Goal: Task Accomplishment & Management: Complete application form

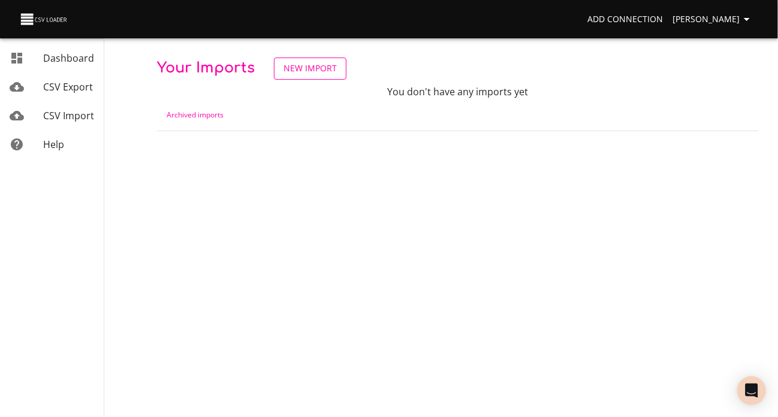
click at [337, 67] on span "New Import" at bounding box center [309, 68] width 53 height 15
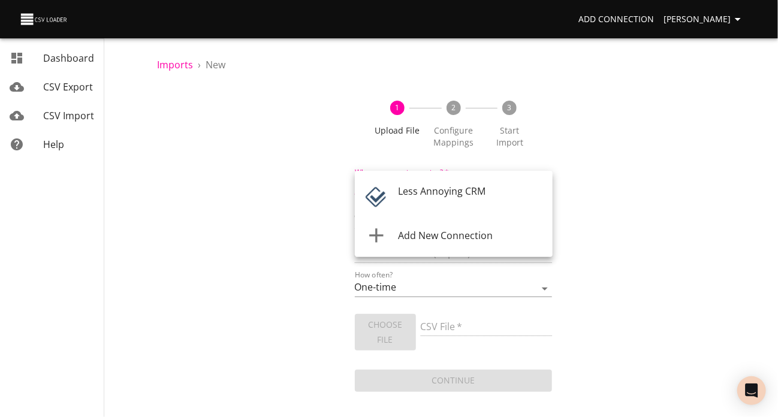
click at [488, 199] on body "Add Connection Carole Vanderhoof Dashboard CSV Export CSV Import Help Imports ›…" at bounding box center [389, 208] width 778 height 417
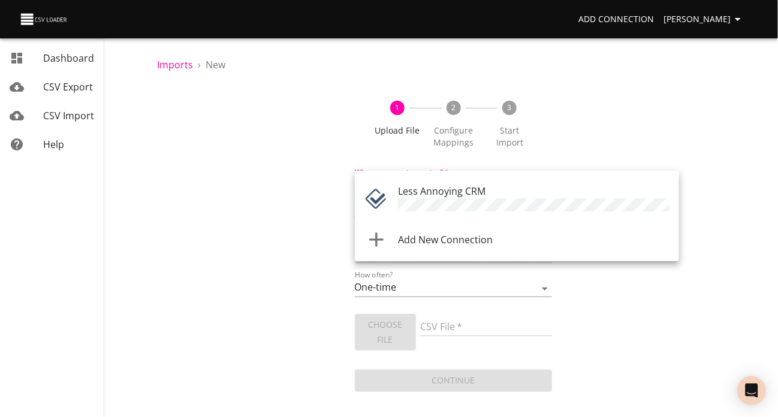
click at [485, 198] on span "Less Annoying CRM" at bounding box center [441, 191] width 87 height 13
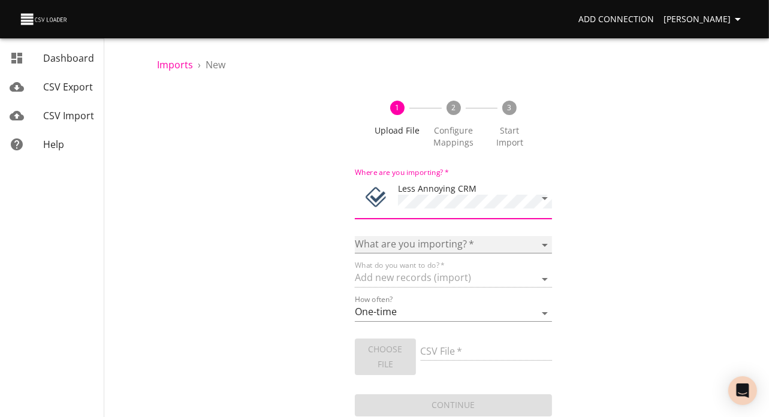
click at [515, 254] on select "Notes Tasks" at bounding box center [454, 244] width 198 height 17
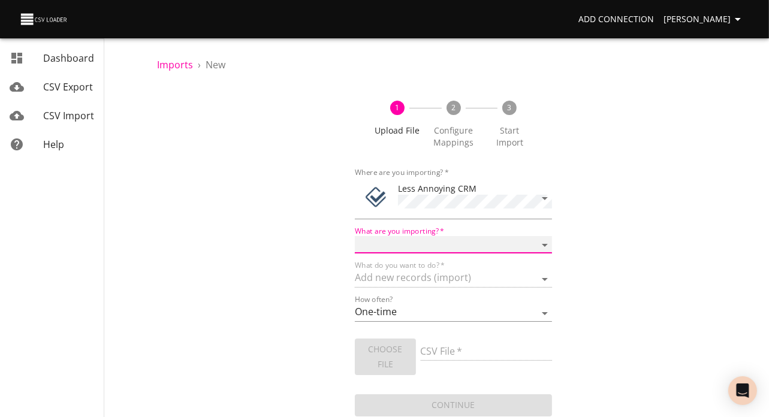
select select "notes"
click at [355, 251] on select "Notes Tasks" at bounding box center [454, 244] width 198 height 17
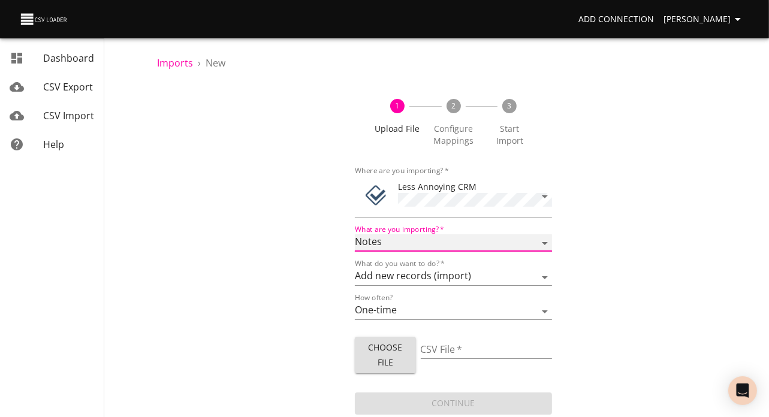
scroll to position [35, 0]
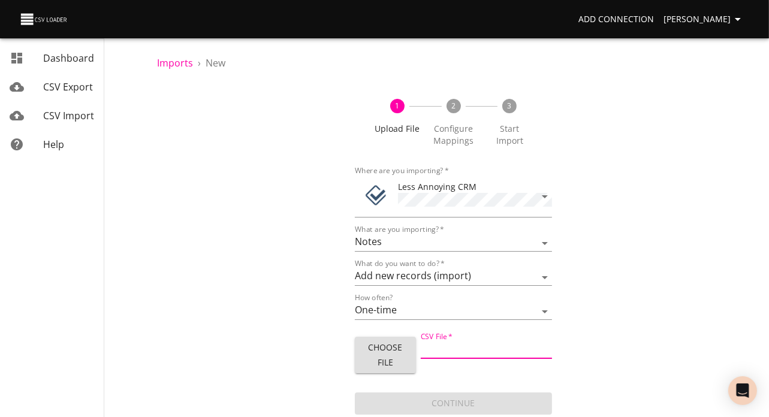
click at [448, 342] on input "CSV File   *" at bounding box center [487, 350] width 132 height 17
type input "People subgrid notes date and textjoin.xlsx"
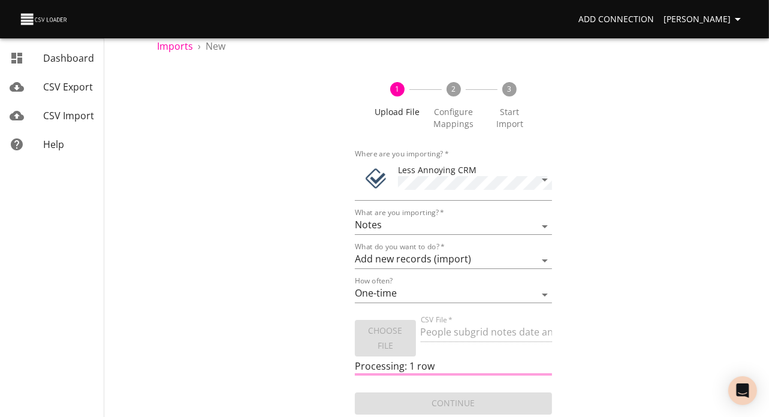
scroll to position [56, 0]
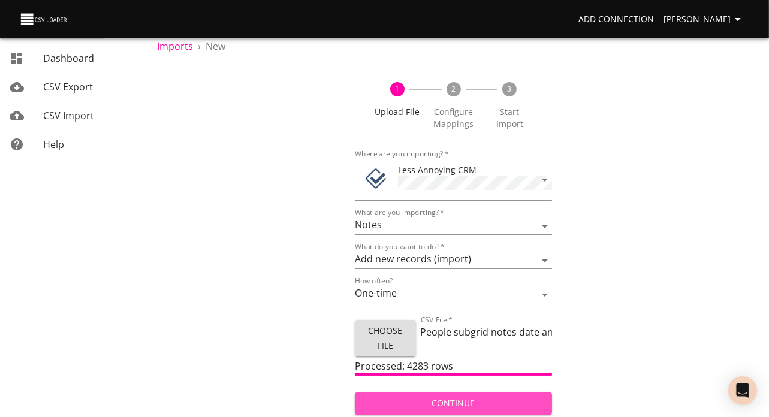
click at [461, 405] on span "Continue" at bounding box center [453, 403] width 179 height 15
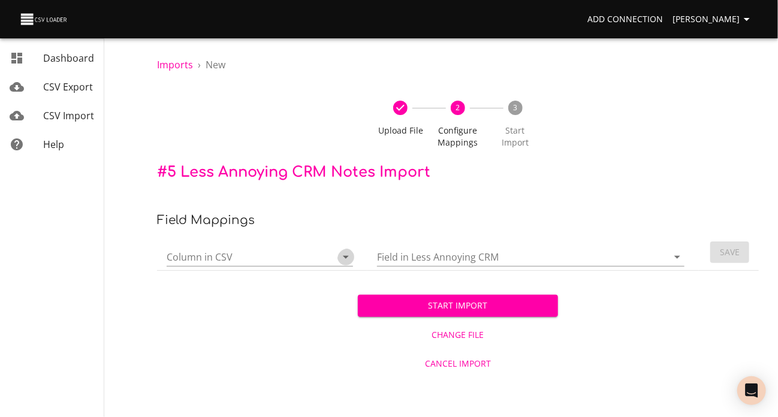
click at [343, 264] on icon "Open" at bounding box center [346, 257] width 14 height 14
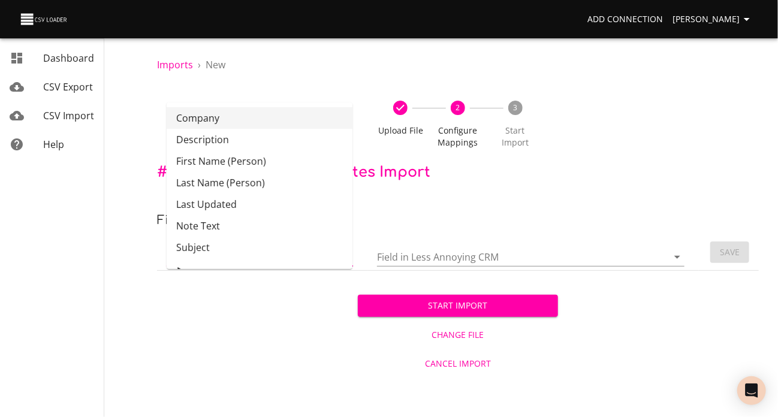
click at [285, 120] on li "Company" at bounding box center [260, 118] width 186 height 22
type input "Company"
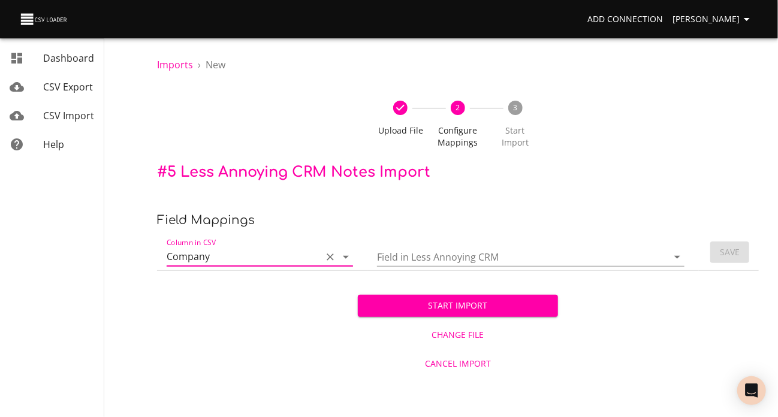
click at [674, 259] on icon "Open" at bounding box center [677, 257] width 6 height 3
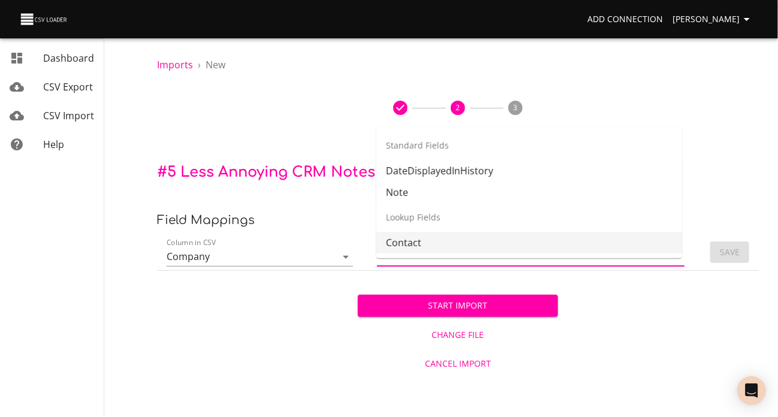
click at [595, 252] on li "Contact" at bounding box center [529, 243] width 306 height 22
type input "Contact"
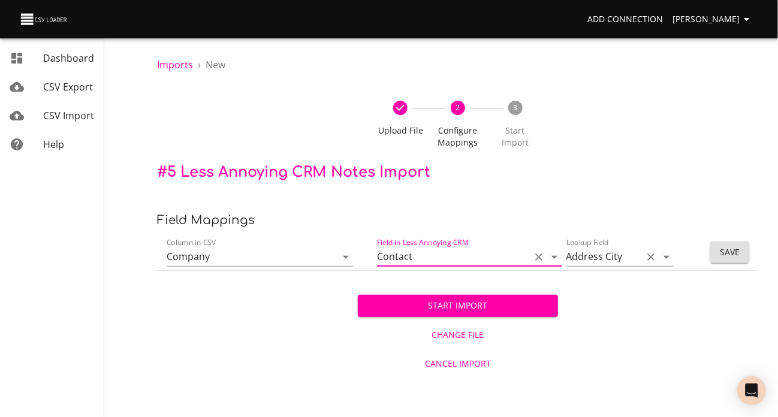
click at [663, 259] on icon "Open" at bounding box center [666, 257] width 6 height 3
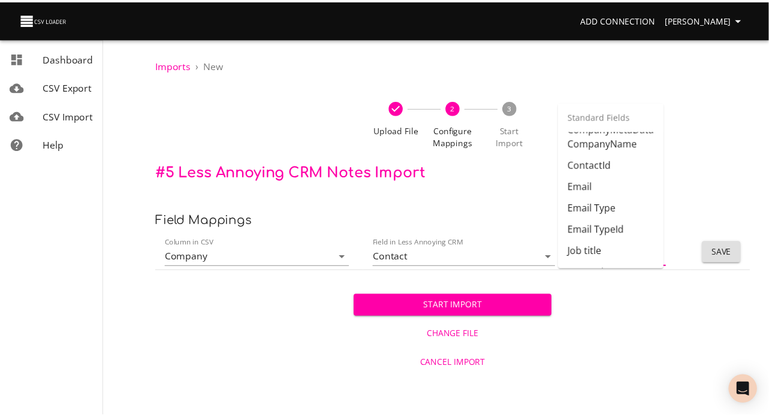
scroll to position [282, 0]
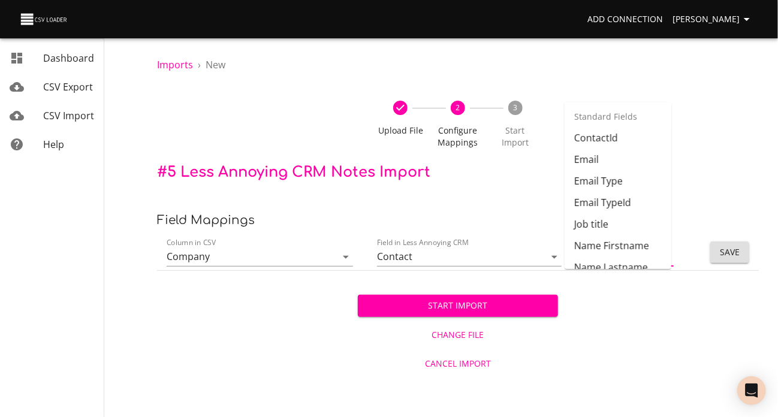
click at [614, 70] on li "Company Name" at bounding box center [618, 59] width 107 height 22
type input "Company Name"
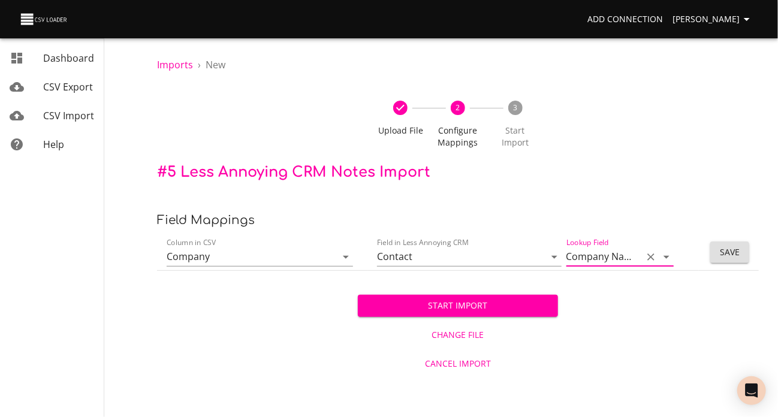
click at [726, 260] on span "Save" at bounding box center [730, 252] width 20 height 15
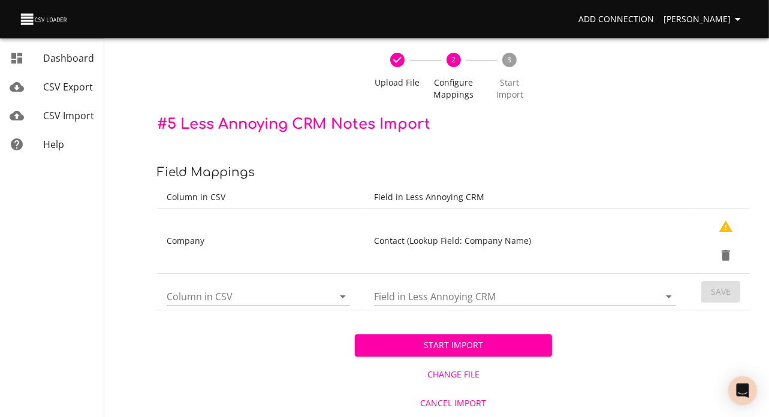
scroll to position [96, 0]
click at [340, 295] on icon "Open" at bounding box center [343, 296] width 6 height 3
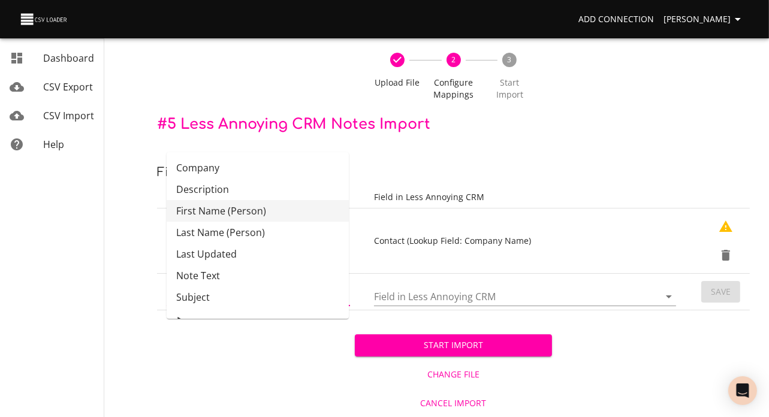
click at [276, 200] on li "First Name (Person)" at bounding box center [258, 211] width 182 height 22
type input "First Name (Person)"
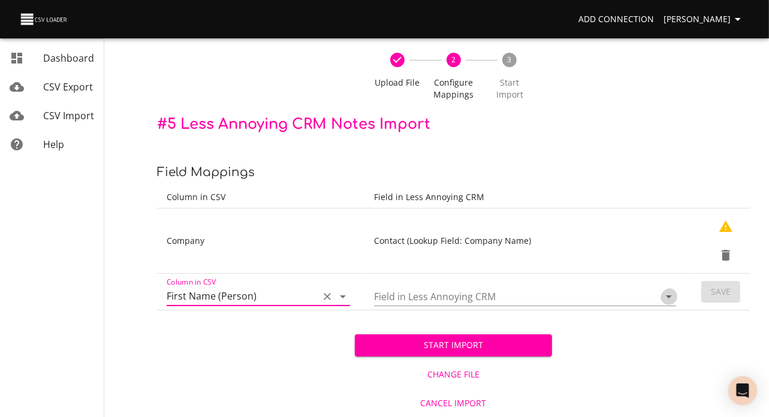
click at [662, 289] on icon "Open" at bounding box center [669, 296] width 14 height 14
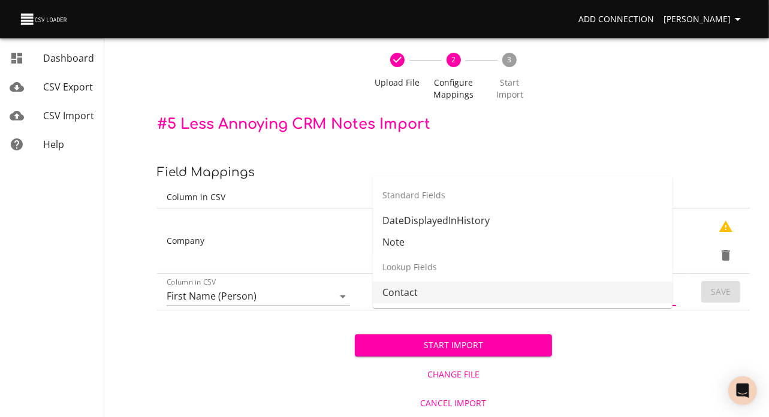
click at [602, 282] on li "Contact" at bounding box center [523, 293] width 300 height 22
type input "Contact"
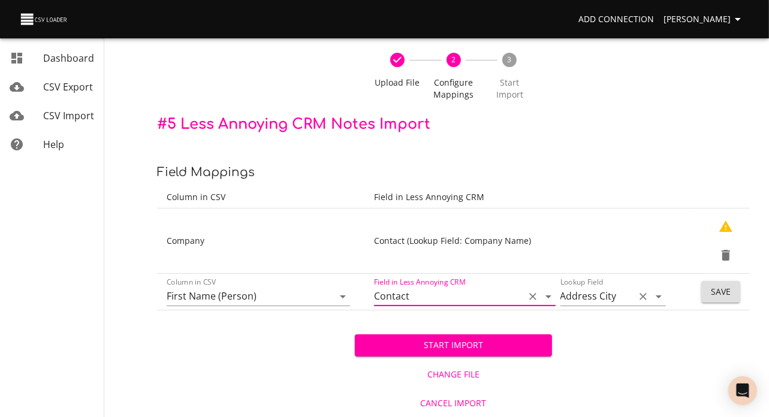
click at [656, 295] on icon "Open" at bounding box center [659, 296] width 6 height 3
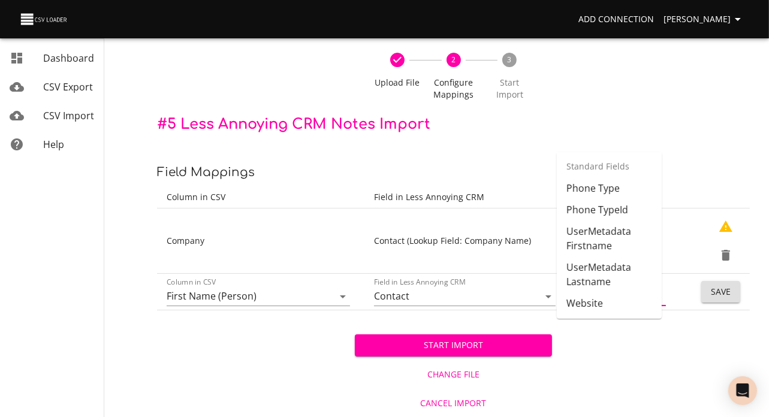
scroll to position [550, 0]
click at [605, 55] on li "Name Firstname" at bounding box center [609, 45] width 105 height 22
type input "Name Firstname"
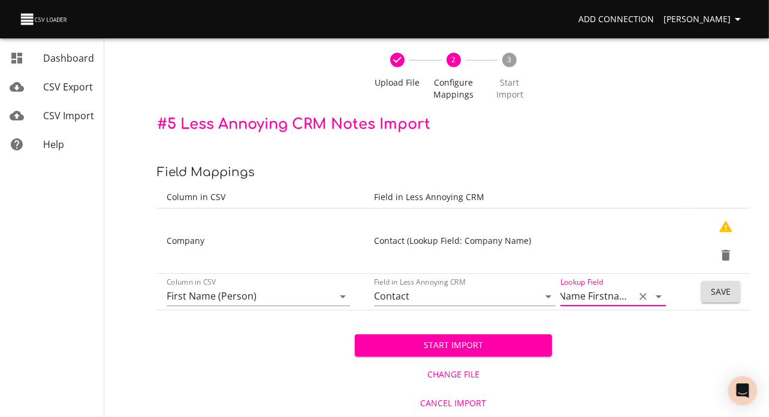
scroll to position [0, 0]
click at [717, 285] on span "Save" at bounding box center [721, 292] width 20 height 15
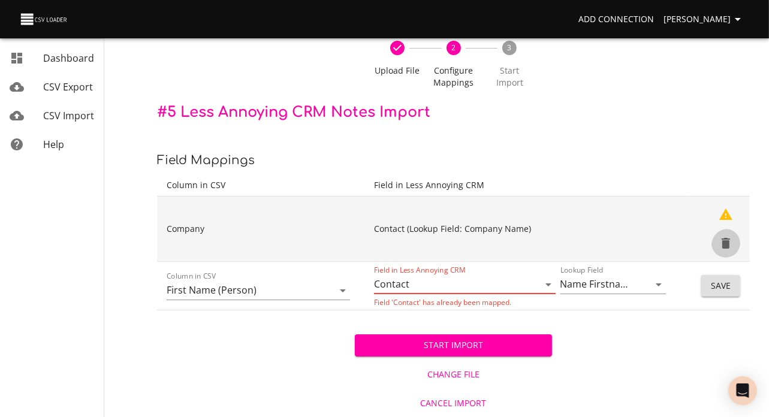
click at [723, 239] on icon "Delete" at bounding box center [726, 243] width 8 height 11
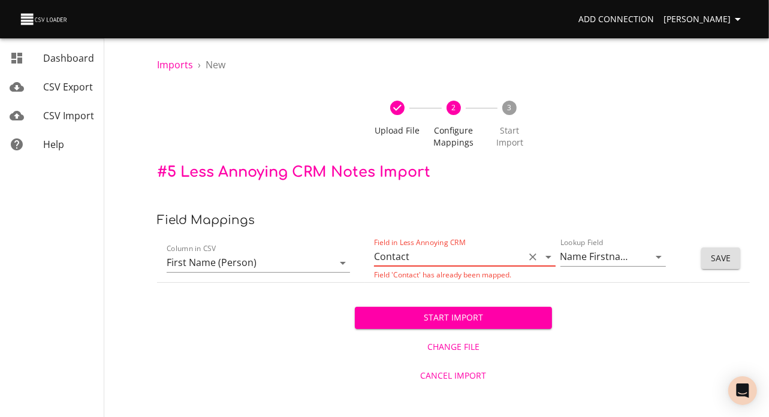
click at [543, 264] on icon "Open" at bounding box center [548, 257] width 14 height 14
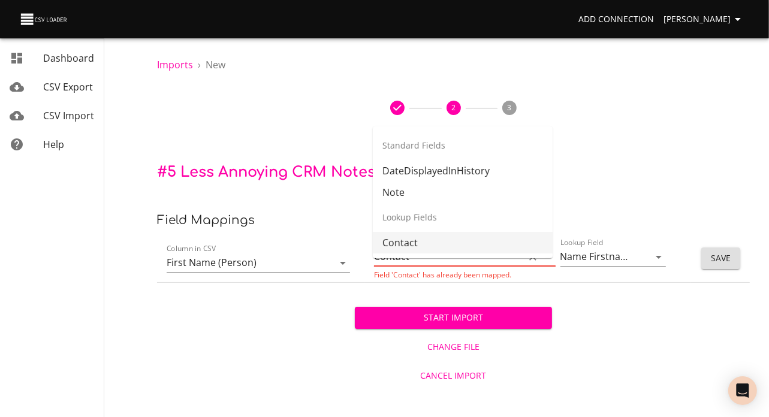
click at [506, 243] on li "Contact" at bounding box center [463, 243] width 180 height 22
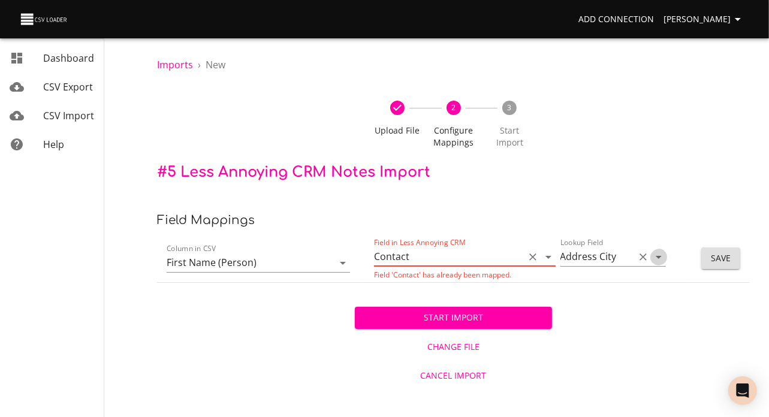
click at [656, 259] on icon "Open" at bounding box center [659, 257] width 6 height 3
click at [577, 340] on div "Start Import Change File Cancel Import" at bounding box center [453, 336] width 593 height 107
click at [651, 264] on icon "Open" at bounding box center [658, 257] width 14 height 14
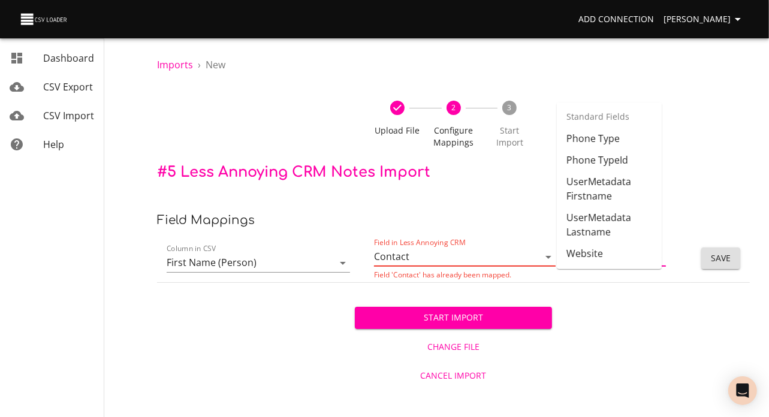
scroll to position [541, 0]
type input "Name Firstname"
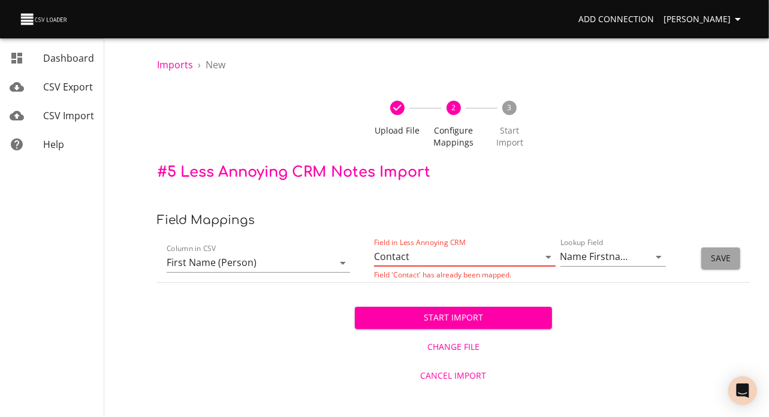
click at [717, 266] on span "Save" at bounding box center [721, 258] width 20 height 15
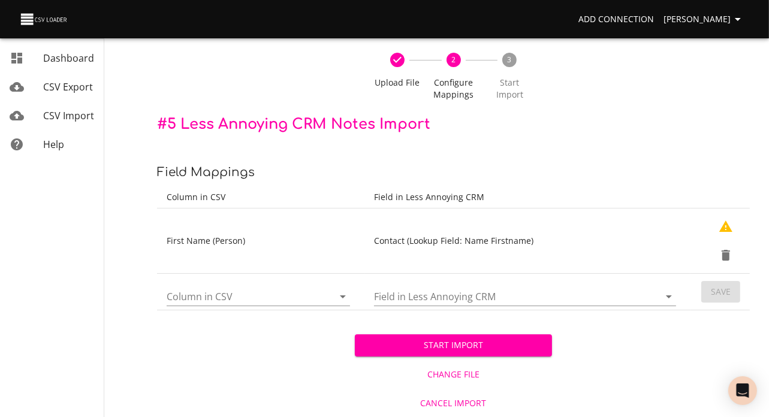
scroll to position [96, 0]
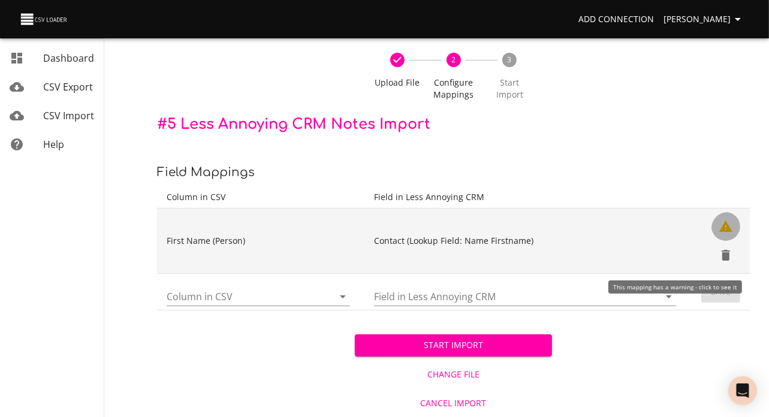
click at [723, 221] on icon "Show Warnings" at bounding box center [725, 226] width 13 height 11
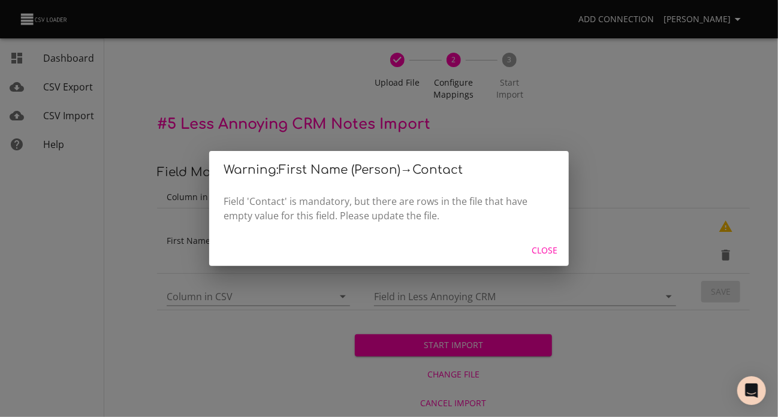
click at [550, 254] on span "Close" at bounding box center [544, 250] width 29 height 15
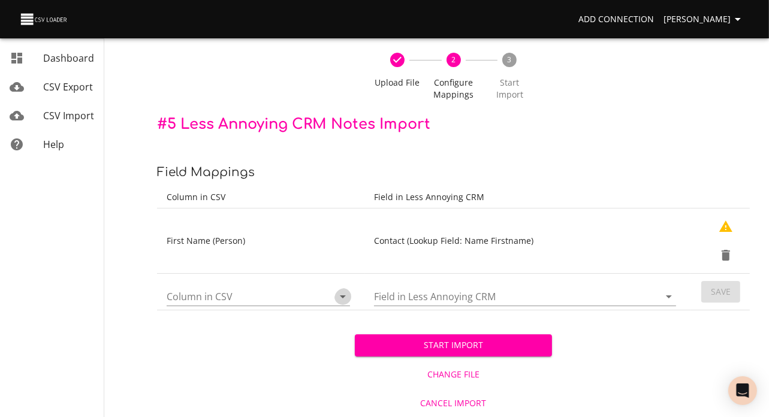
click at [338, 289] on icon "Open" at bounding box center [343, 296] width 14 height 14
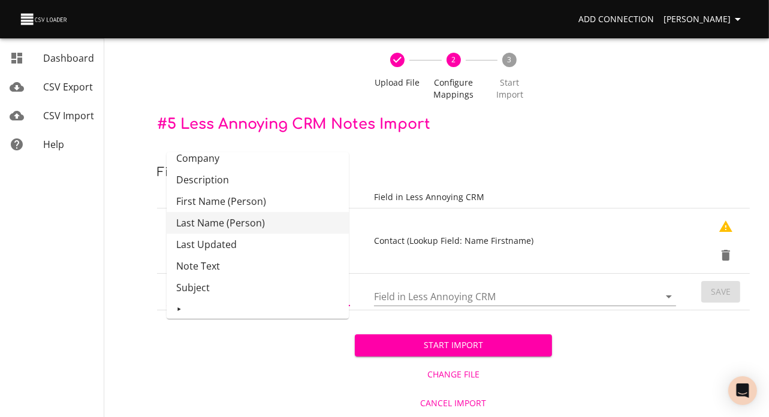
scroll to position [9, 0]
click at [264, 213] on li "Last Name (Person)" at bounding box center [258, 224] width 182 height 22
type input "Last Name (Person)"
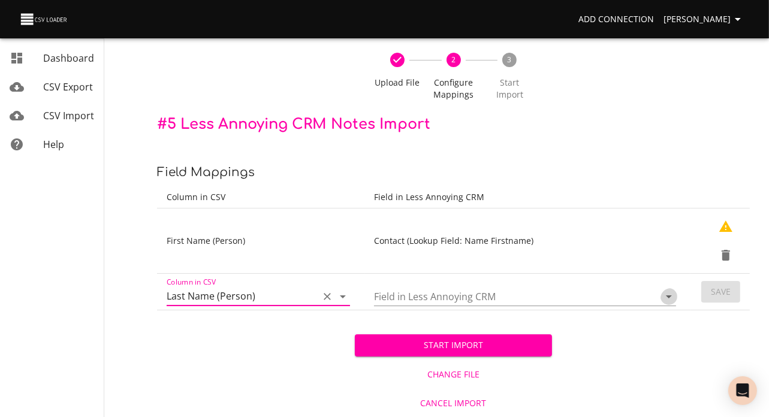
click at [665, 289] on icon "Open" at bounding box center [669, 296] width 14 height 14
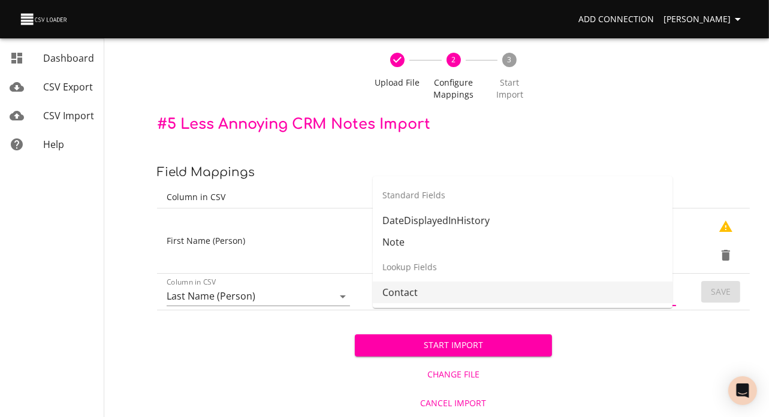
click at [533, 282] on li "Contact" at bounding box center [523, 293] width 300 height 22
type input "Contact"
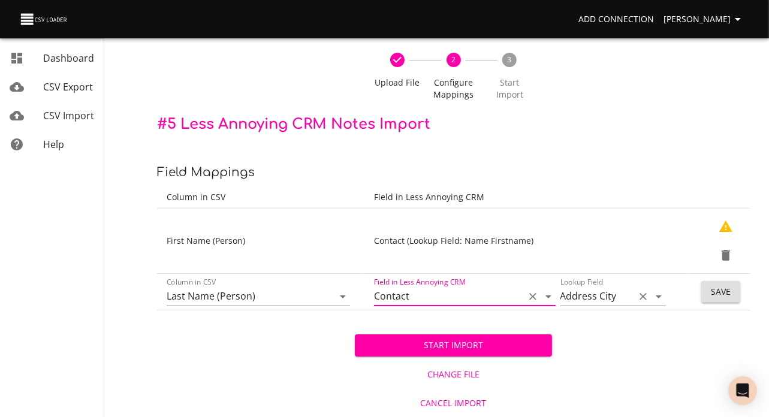
click at [654, 289] on icon "Open" at bounding box center [658, 296] width 14 height 14
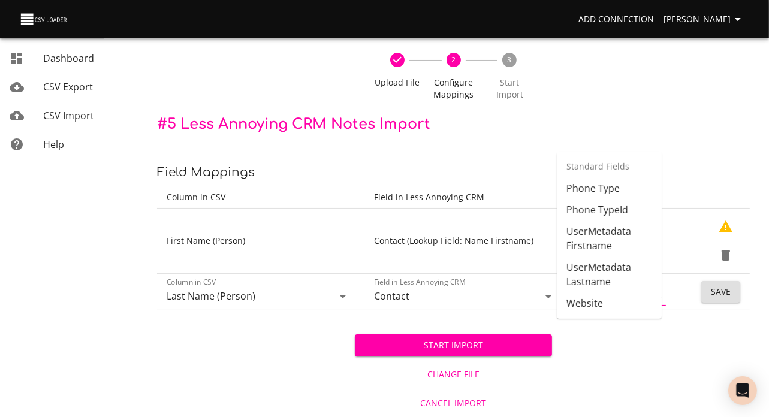
scroll to position [575, 0]
click at [590, 77] on li "Name Lastname" at bounding box center [609, 66] width 105 height 22
type input "Name Lastname"
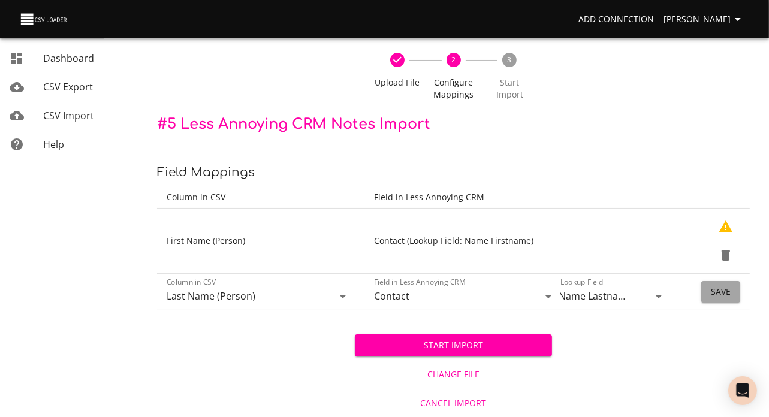
scroll to position [0, 0]
click at [722, 285] on span "Save" at bounding box center [721, 292] width 20 height 15
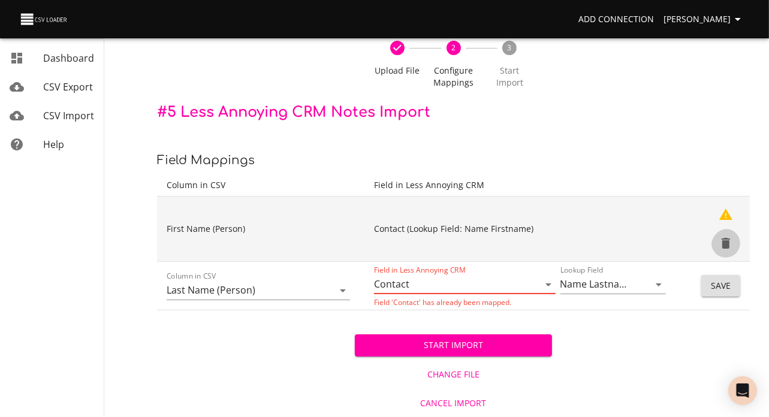
click at [726, 238] on icon "Delete" at bounding box center [726, 243] width 8 height 11
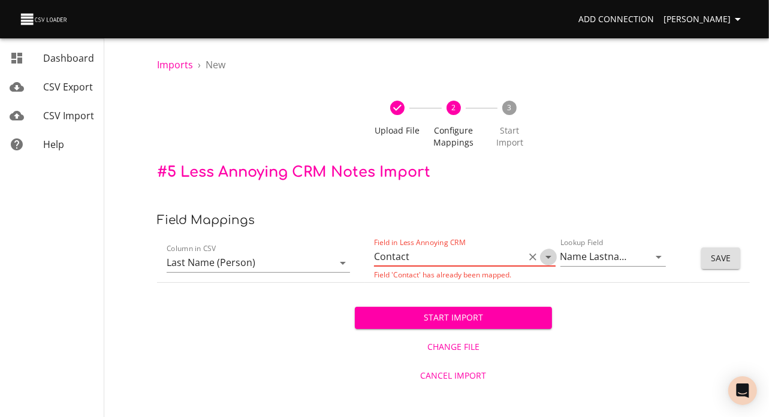
click at [545, 259] on icon "Open" at bounding box center [548, 257] width 6 height 3
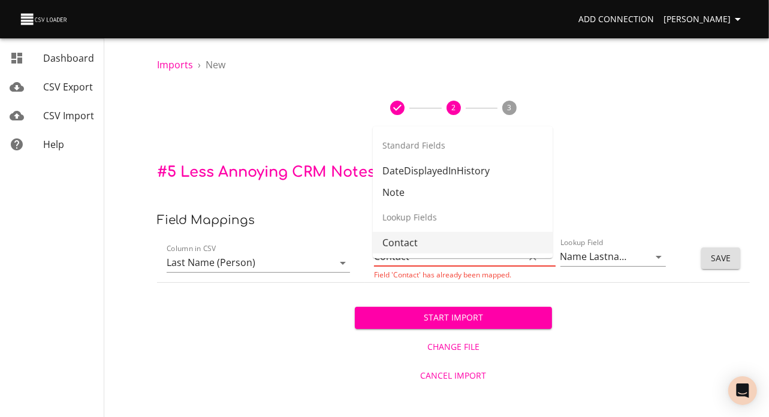
click at [520, 239] on li "Contact" at bounding box center [463, 243] width 180 height 22
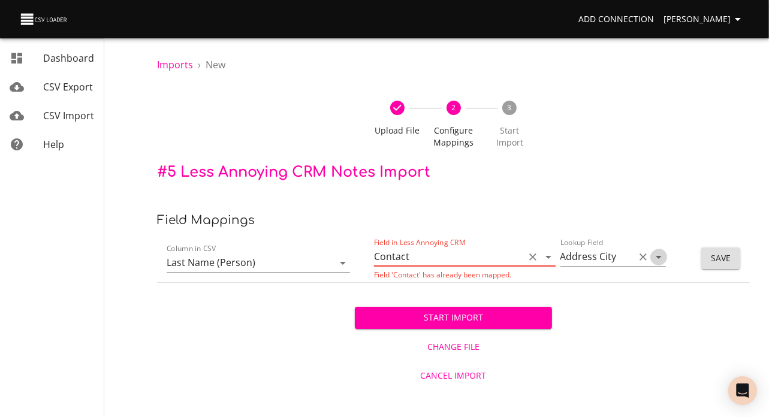
click at [653, 264] on icon "Open" at bounding box center [658, 257] width 14 height 14
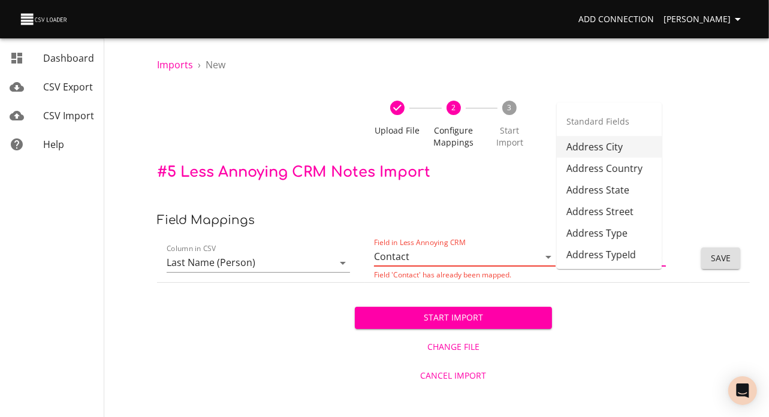
scroll to position [0, 0]
click at [686, 112] on div "Upload File 2 Configure Mappings 3 Start Import" at bounding box center [453, 124] width 593 height 77
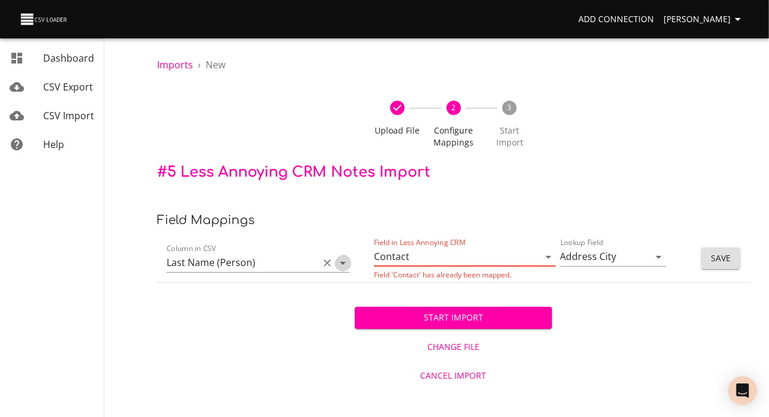
click at [340, 265] on icon "Open" at bounding box center [343, 263] width 6 height 3
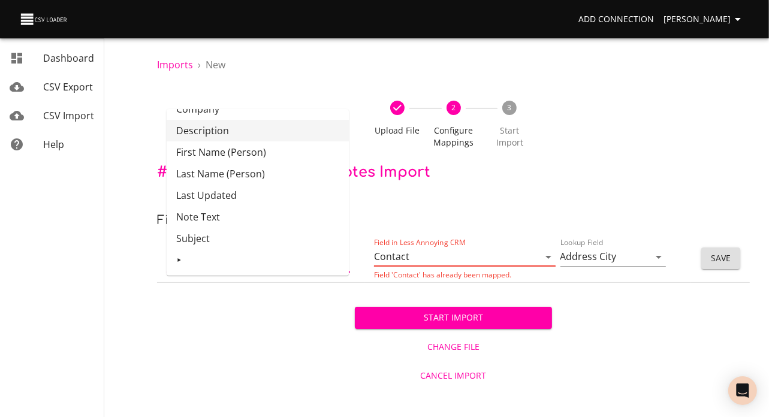
scroll to position [44, 0]
click at [254, 185] on li "Last Updated" at bounding box center [258, 196] width 182 height 22
type input "Last Updated"
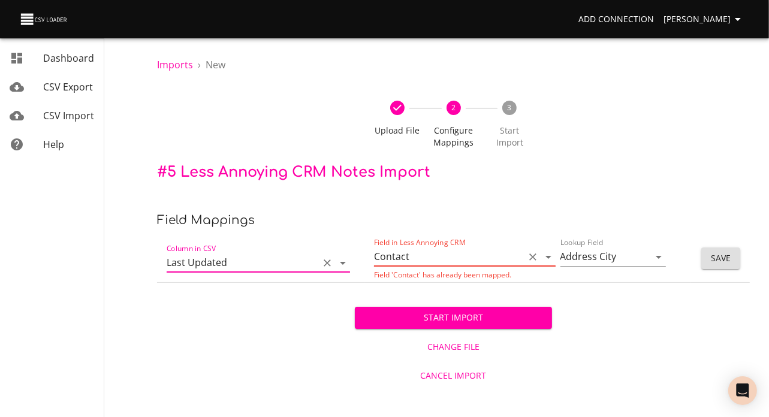
click at [543, 264] on icon "Open" at bounding box center [548, 257] width 14 height 14
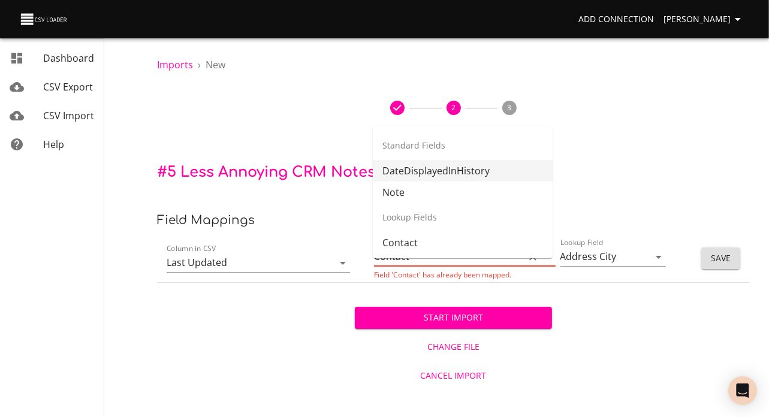
click at [511, 161] on li "DateDisplayedInHistory" at bounding box center [463, 171] width 180 height 22
type input "DateDisplayedInHistory"
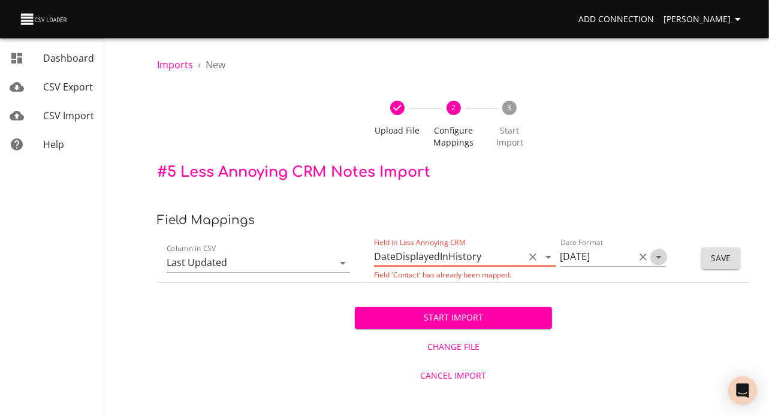
click at [654, 264] on icon "Open" at bounding box center [658, 257] width 14 height 14
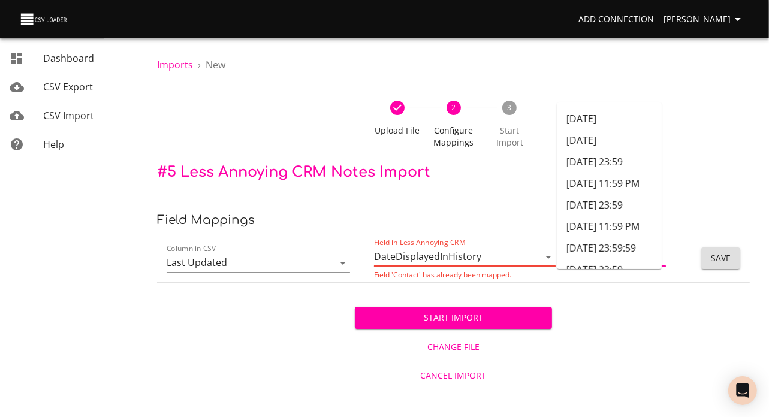
scroll to position [0, 0]
click at [624, 107] on li "12/31/2017" at bounding box center [609, 118] width 105 height 22
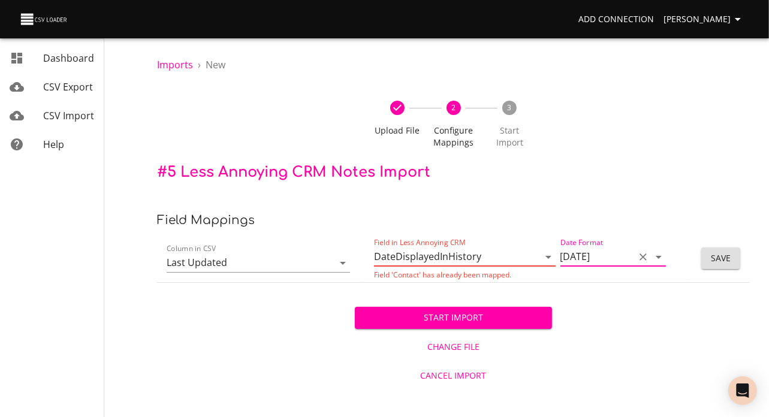
click at [726, 266] on span "Save" at bounding box center [721, 258] width 20 height 15
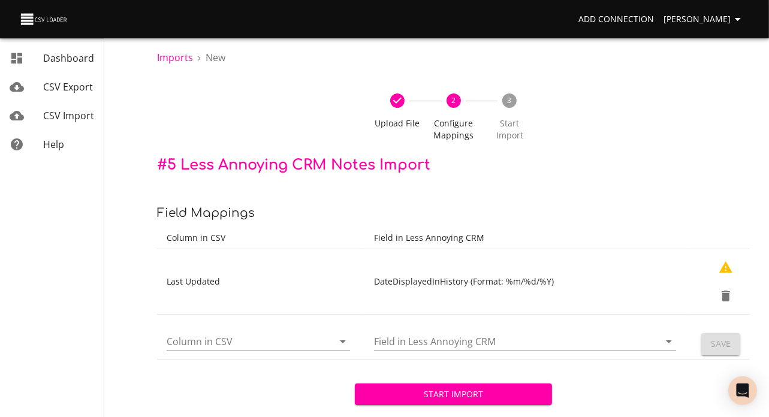
scroll to position [11, 0]
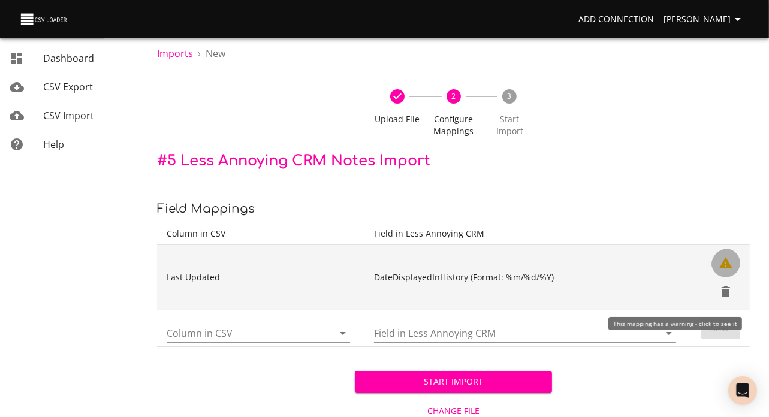
click at [725, 268] on icon "Show Warnings" at bounding box center [725, 262] width 13 height 11
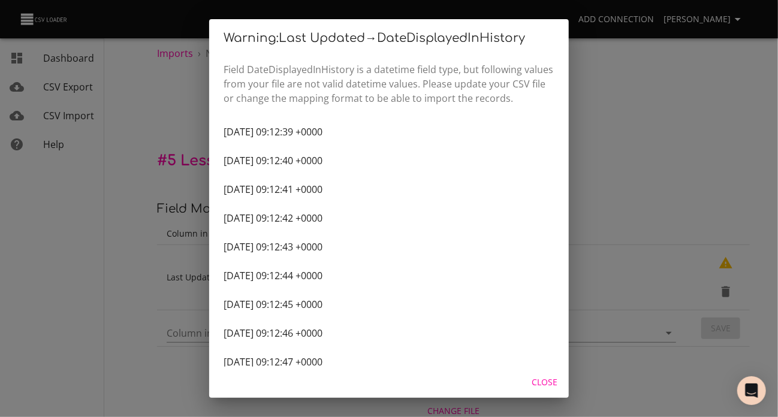
click at [547, 376] on span "Close" at bounding box center [544, 382] width 29 height 15
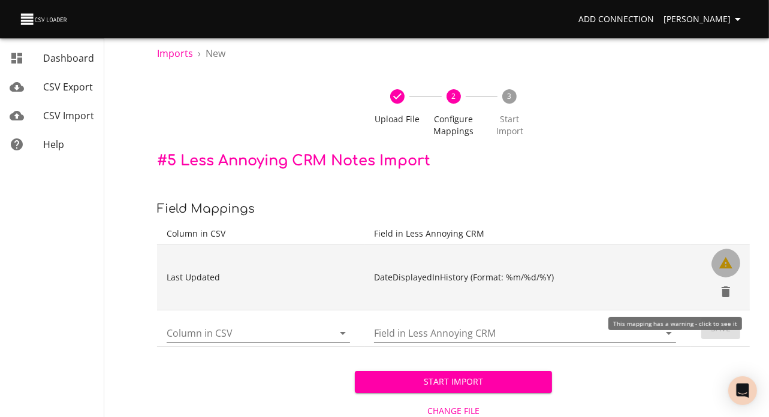
click at [726, 268] on icon "Show Warnings" at bounding box center [725, 262] width 13 height 11
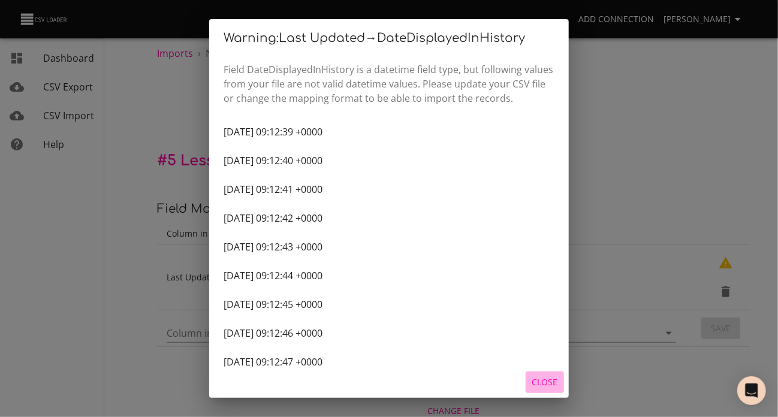
click at [546, 378] on span "Close" at bounding box center [544, 382] width 29 height 15
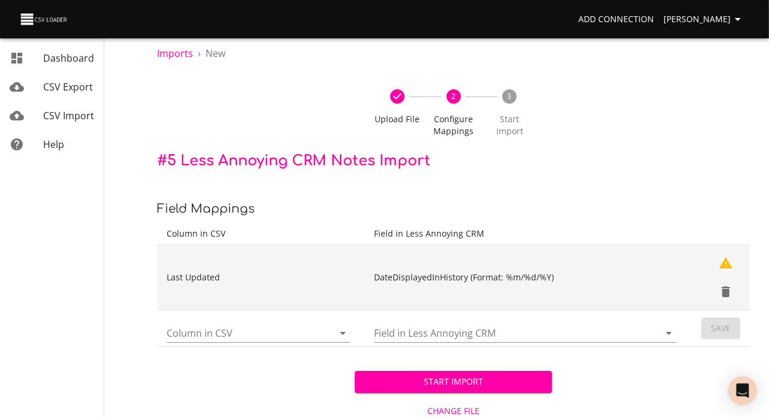
click at [472, 306] on td "DateDisplayedInHistory (Format: %m/%d/%Y)" at bounding box center [527, 277] width 326 height 65
click at [727, 297] on icon "Delete" at bounding box center [726, 291] width 8 height 11
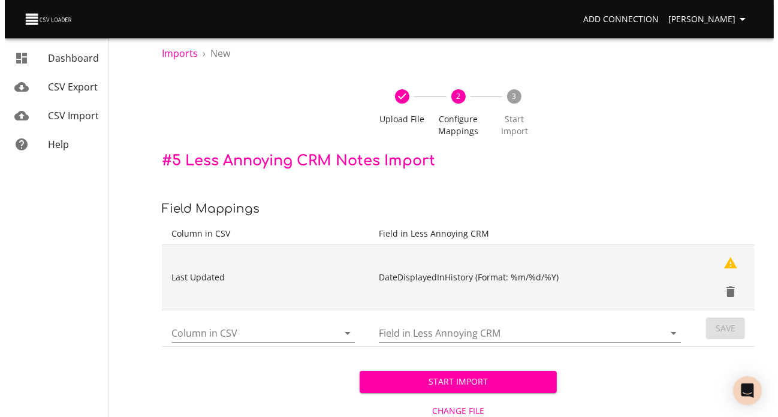
scroll to position [0, 0]
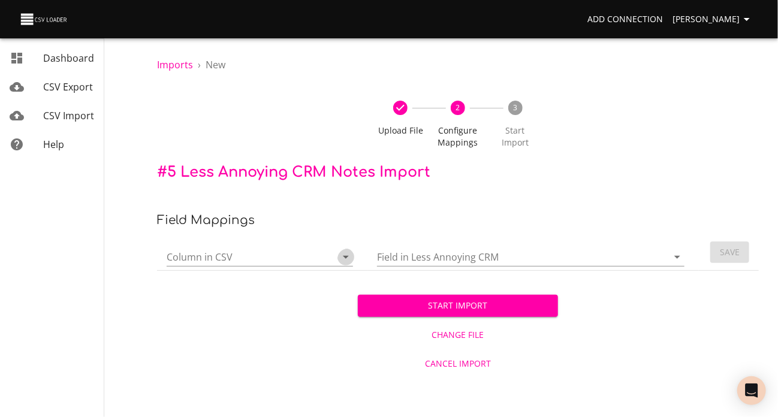
click at [340, 264] on icon "Open" at bounding box center [346, 257] width 14 height 14
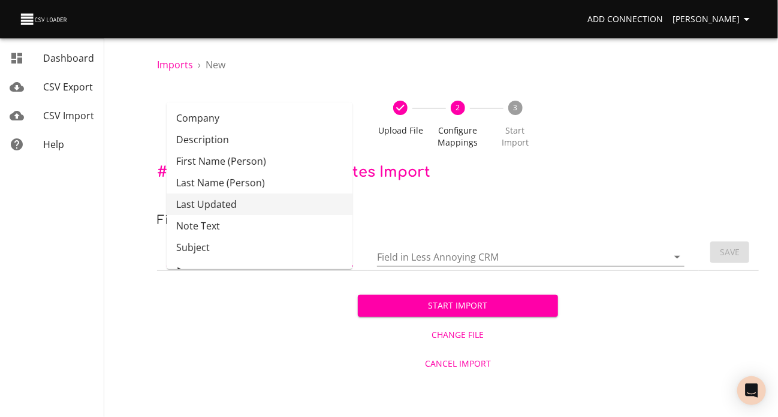
click at [302, 215] on li "Last Updated" at bounding box center [260, 205] width 186 height 22
type input "Last Updated"
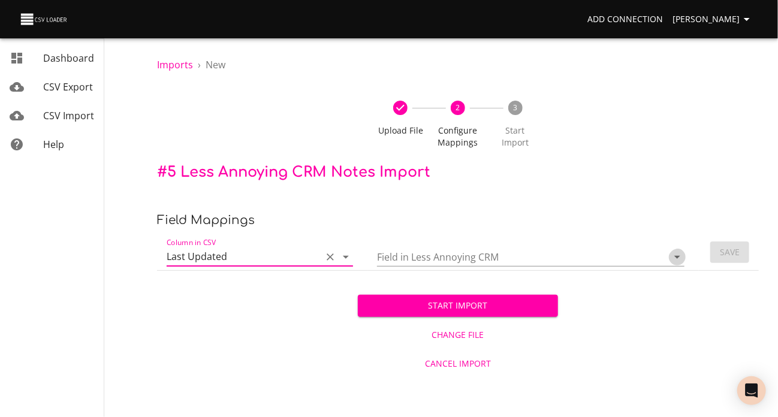
click at [674, 259] on icon "Open" at bounding box center [677, 257] width 6 height 3
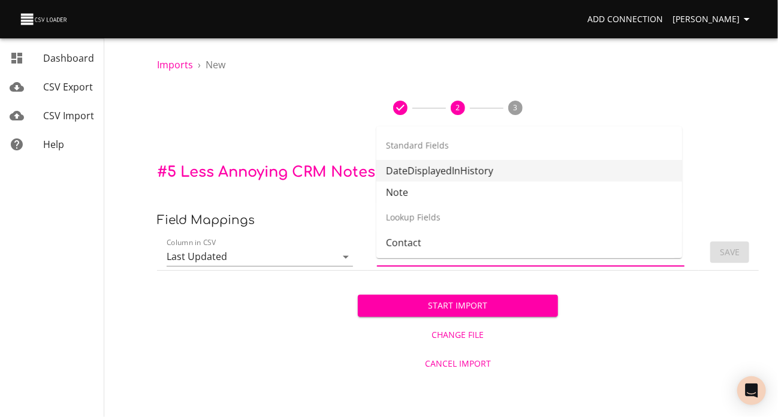
click at [456, 167] on li "DateDisplayedInHistory" at bounding box center [529, 171] width 306 height 22
type input "DateDisplayedInHistory"
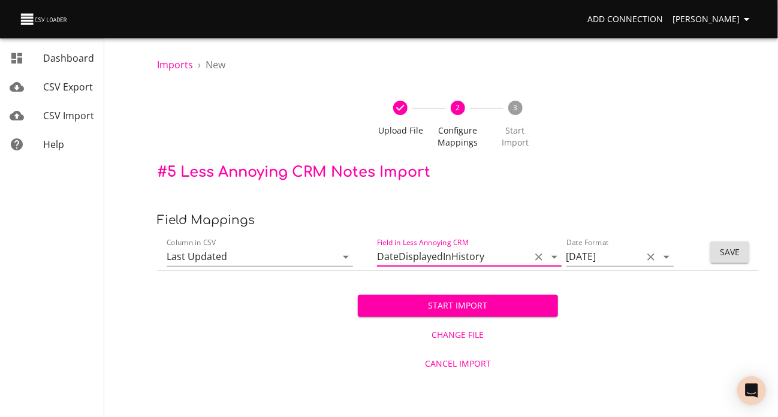
click at [663, 259] on icon "Open" at bounding box center [666, 257] width 6 height 3
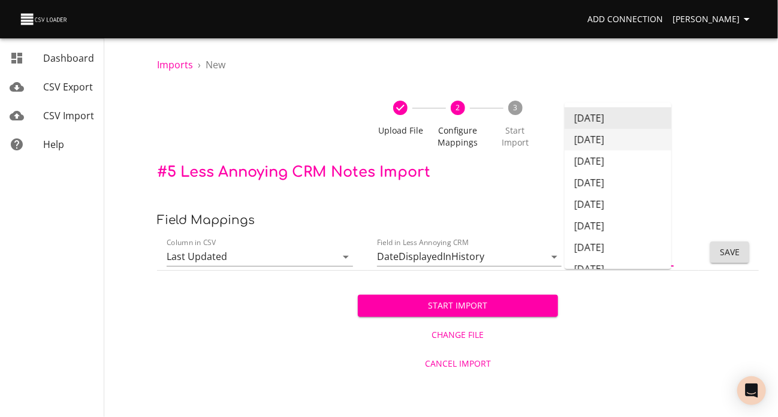
click at [620, 143] on li "12/31/17" at bounding box center [618, 140] width 107 height 22
type input "12/31/17"
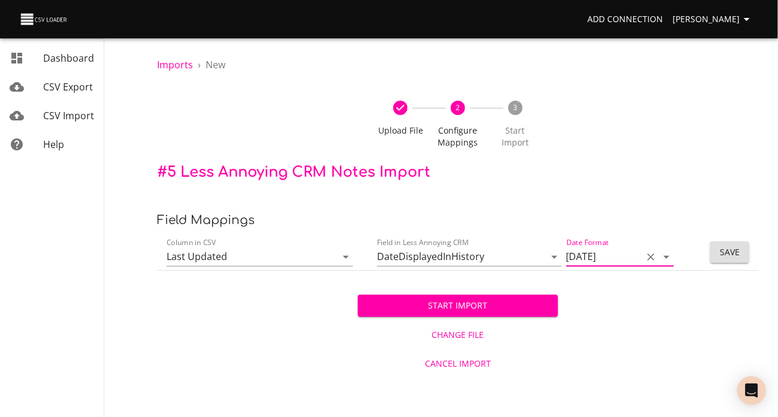
click at [728, 260] on span "Save" at bounding box center [730, 252] width 20 height 15
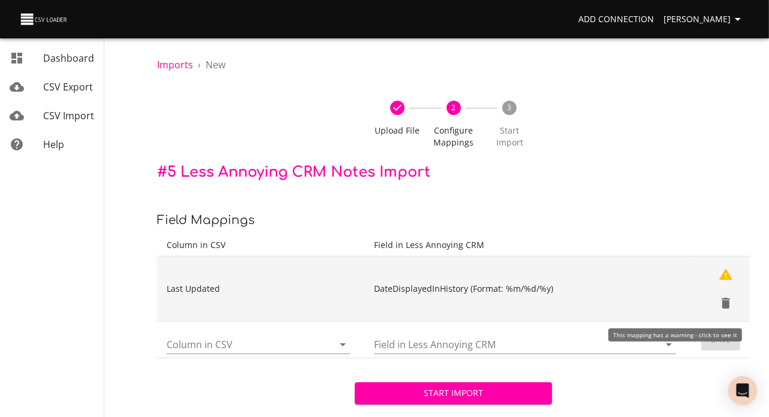
click at [724, 282] on icon "Show Warnings" at bounding box center [726, 274] width 14 height 14
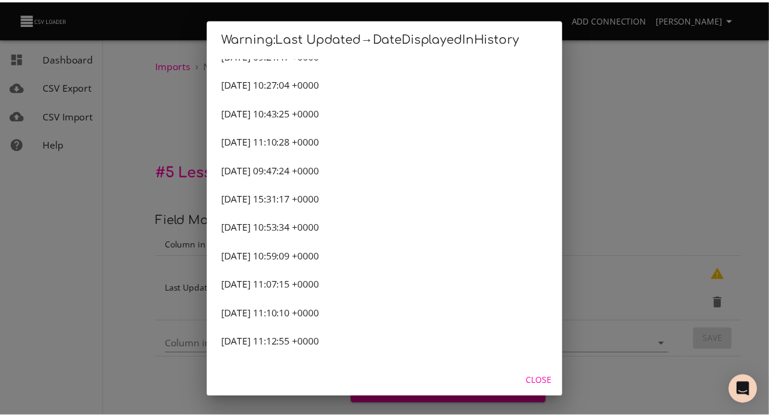
scroll to position [1440, 0]
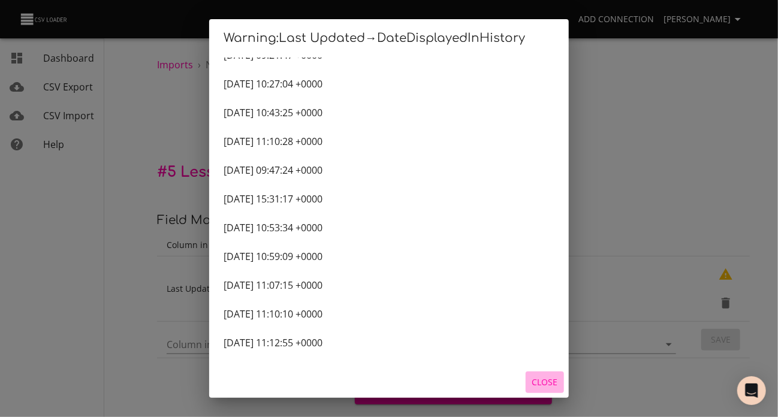
click at [546, 378] on span "Close" at bounding box center [544, 382] width 29 height 15
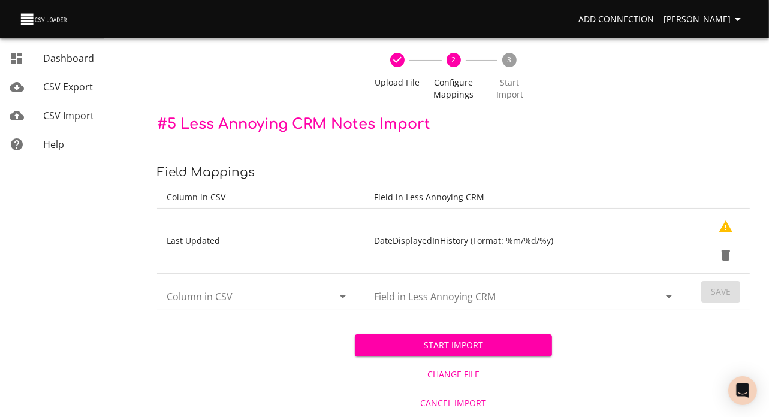
scroll to position [96, 0]
click at [339, 289] on icon "Open" at bounding box center [343, 296] width 14 height 14
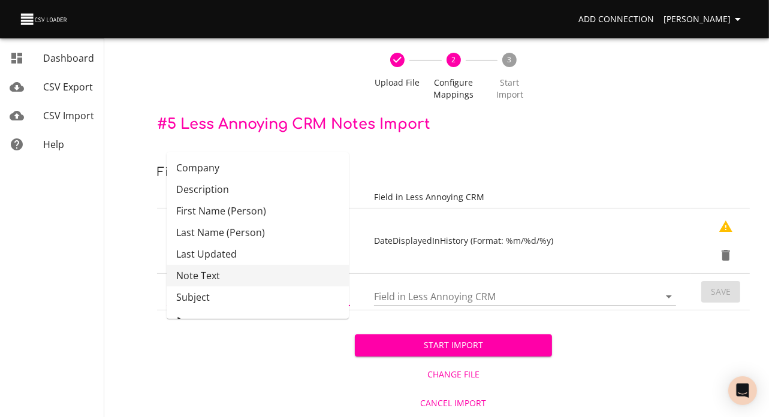
click at [267, 265] on li "Note Text" at bounding box center [258, 276] width 182 height 22
type input "Note Text"
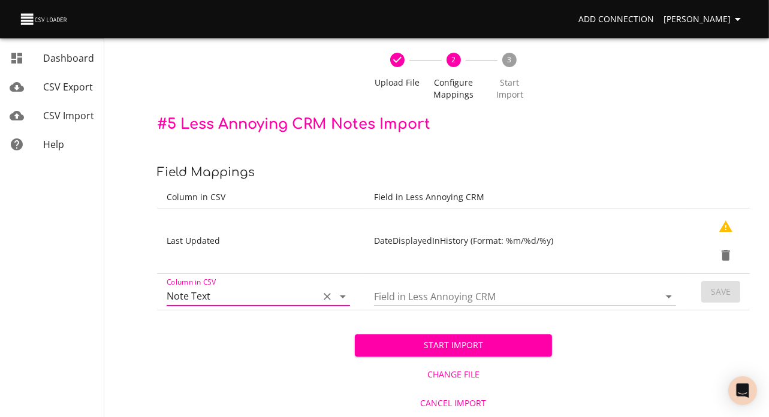
click at [666, 295] on icon "Open" at bounding box center [669, 296] width 6 height 3
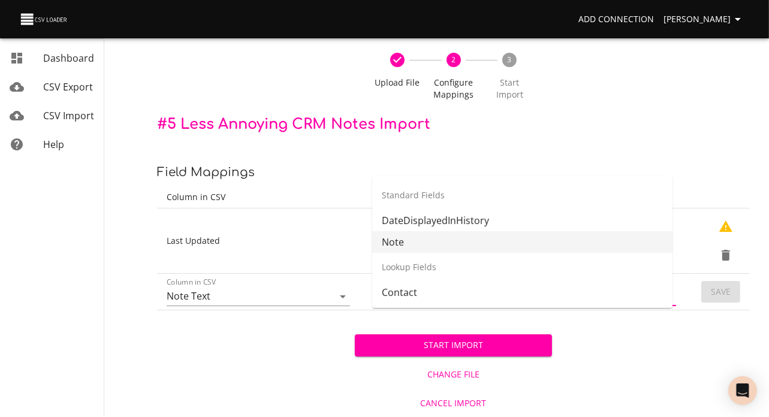
click at [455, 231] on li "Note" at bounding box center [522, 242] width 300 height 22
type input "Note"
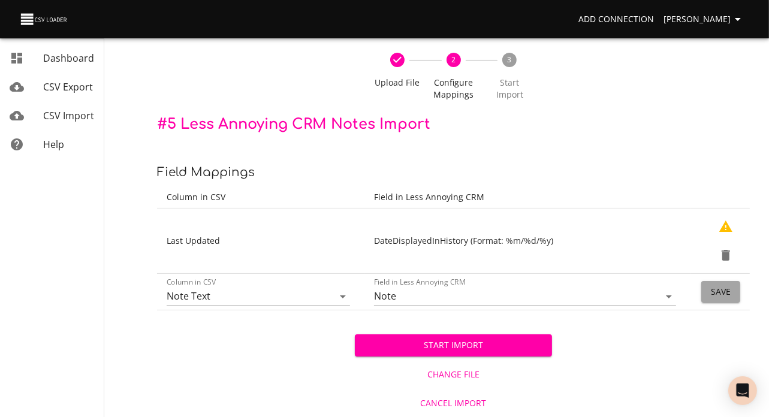
click at [723, 285] on span "Save" at bounding box center [721, 292] width 20 height 15
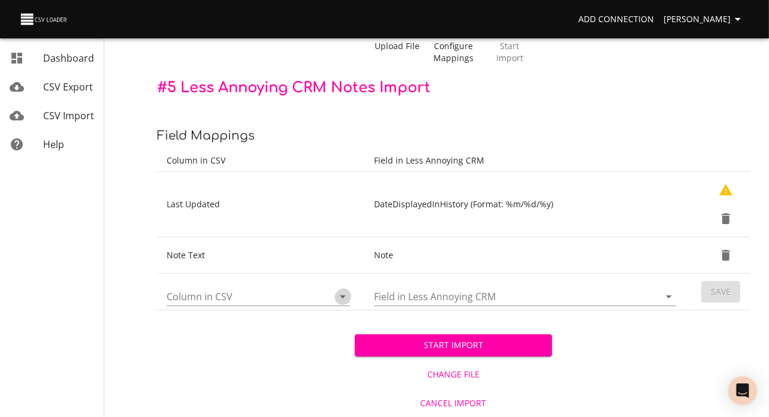
click at [340, 298] on icon "Open" at bounding box center [343, 296] width 6 height 3
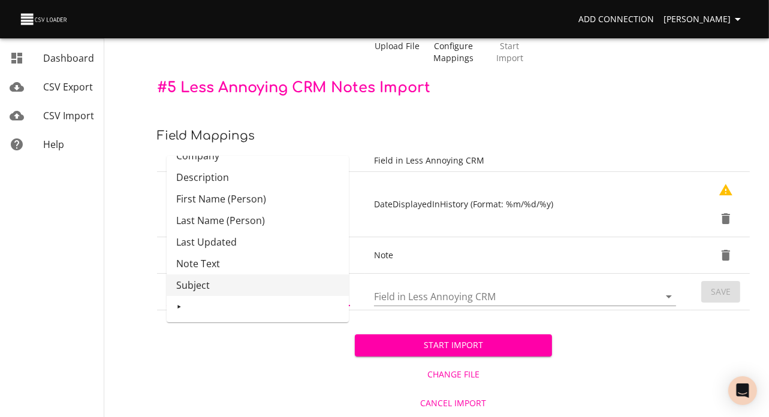
scroll to position [44, 0]
click at [299, 355] on div "Start Import Change File Cancel Import" at bounding box center [453, 363] width 593 height 107
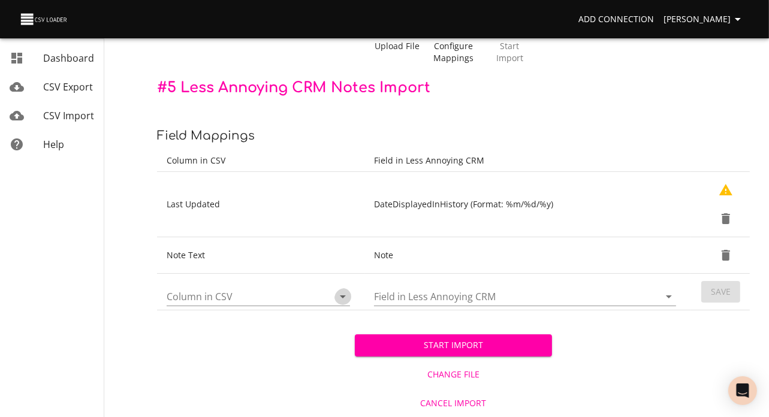
click at [340, 298] on icon "Open" at bounding box center [343, 296] width 6 height 3
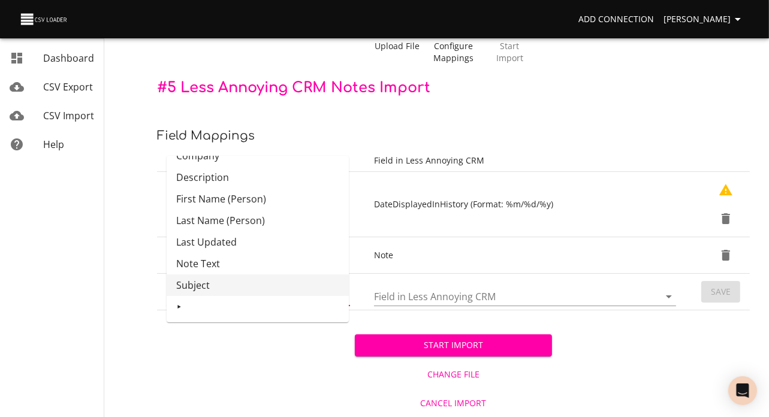
scroll to position [32, 0]
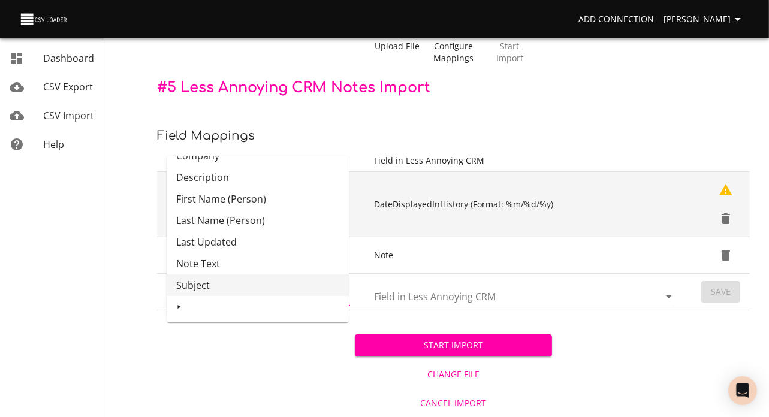
click at [501, 227] on td "DateDisplayedInHistory (Format: %m/%d/%y)" at bounding box center [527, 204] width 326 height 65
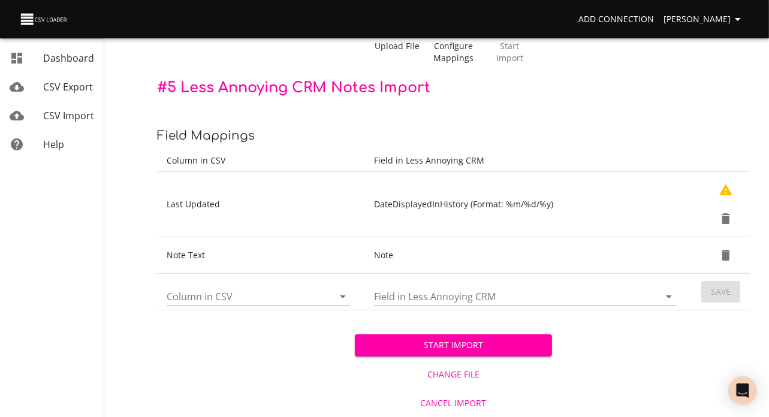
click at [343, 304] on icon "Open" at bounding box center [343, 296] width 14 height 14
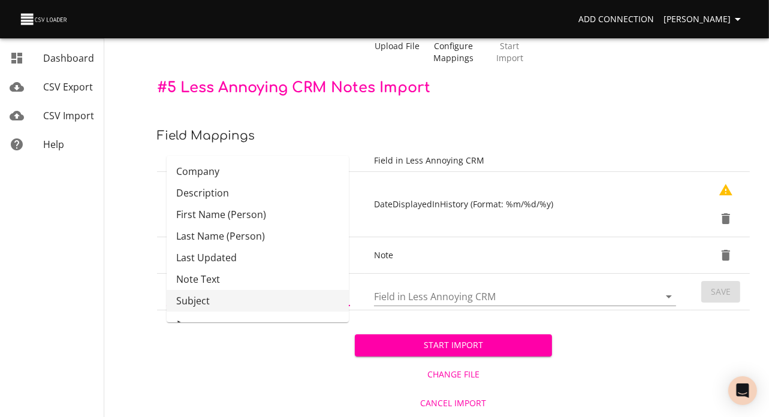
scroll to position [14, 0]
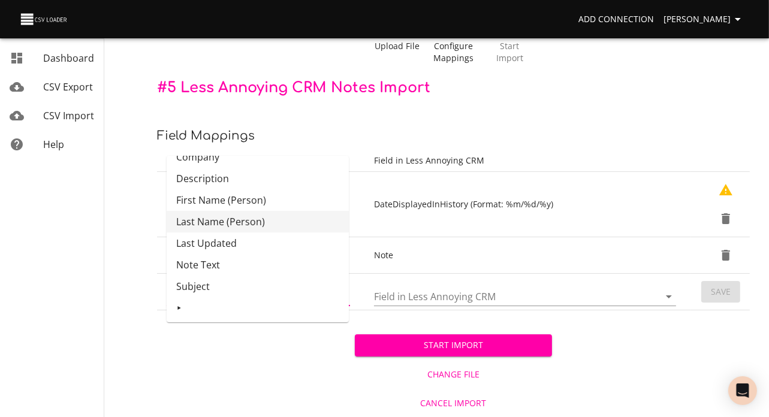
click at [292, 220] on li "Last Name (Person)" at bounding box center [258, 222] width 182 height 22
type input "Last Name (Person)"
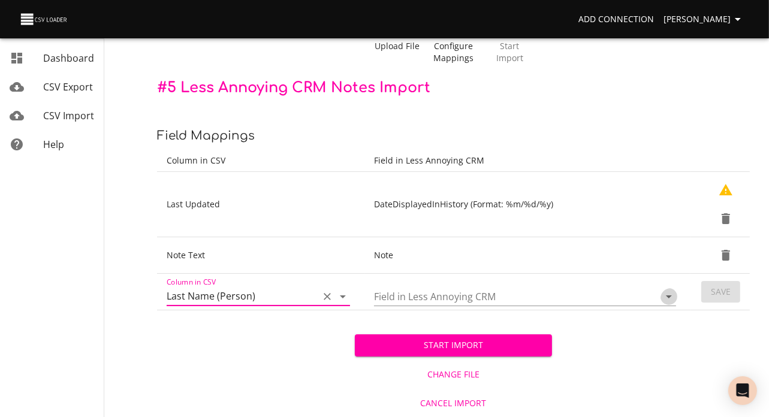
click at [662, 304] on icon "Open" at bounding box center [669, 296] width 14 height 14
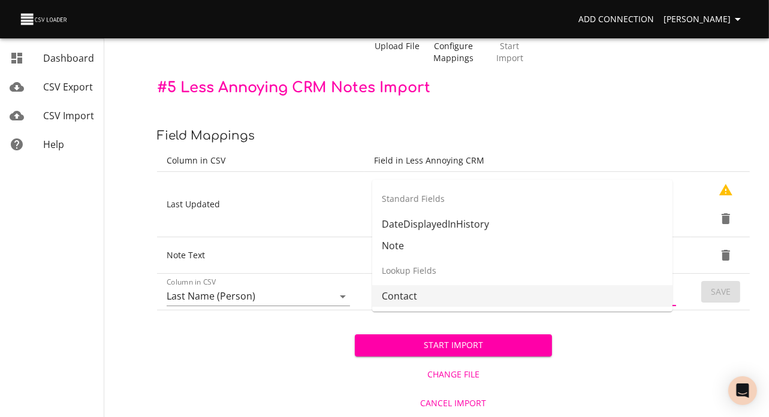
click at [574, 295] on li "Contact" at bounding box center [522, 296] width 300 height 22
type input "Contact"
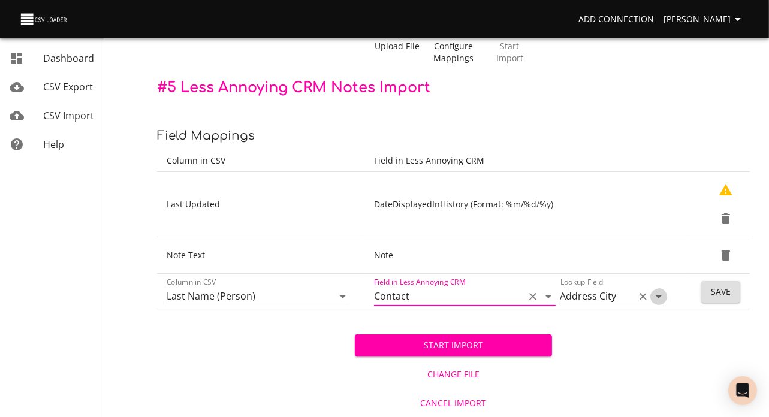
click at [655, 304] on icon "Open" at bounding box center [658, 296] width 14 height 14
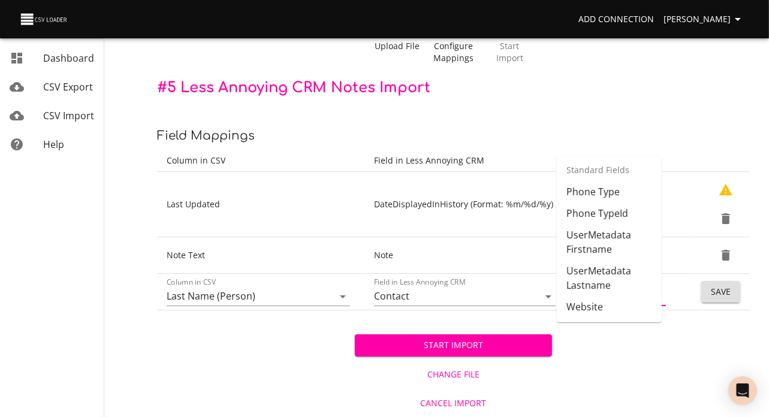
scroll to position [819, 0]
click at [609, 360] on div "Start Import Change File Cancel Import" at bounding box center [453, 363] width 593 height 107
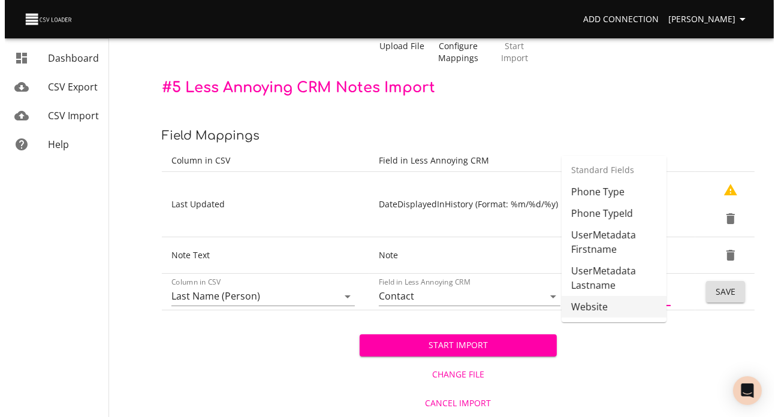
scroll to position [0, 0]
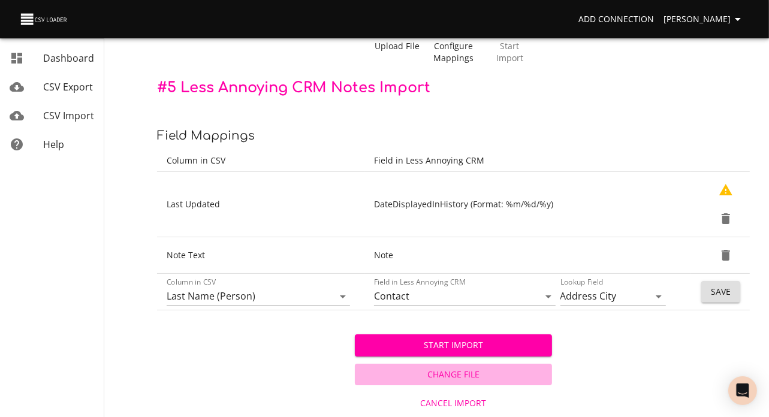
click at [461, 382] on span "Change File" at bounding box center [454, 374] width 188 height 15
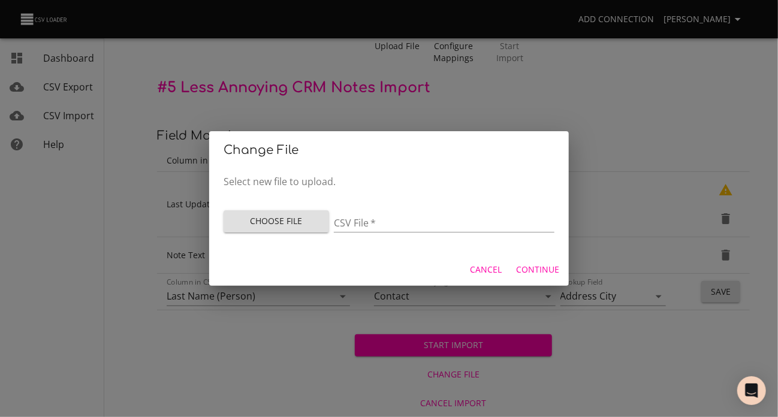
click at [304, 220] on span "Choose File" at bounding box center [276, 221] width 86 height 15
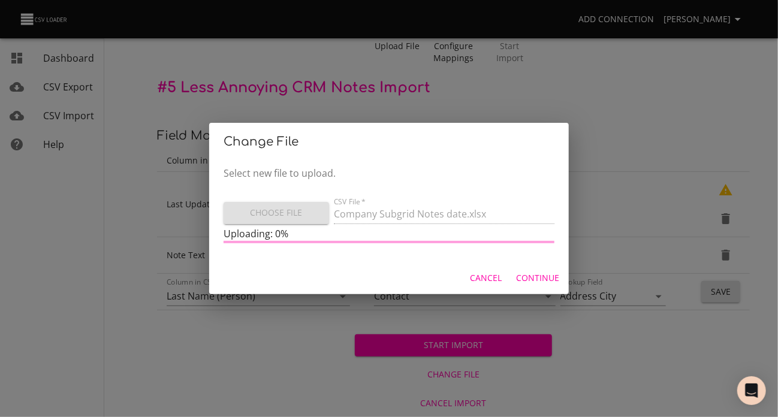
type input "Company Subgrid Notes date.xlsx"
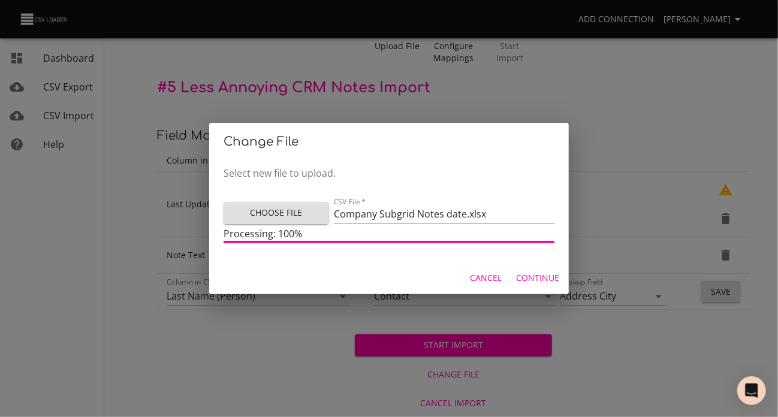
click at [542, 286] on span "Continue" at bounding box center [537, 278] width 43 height 15
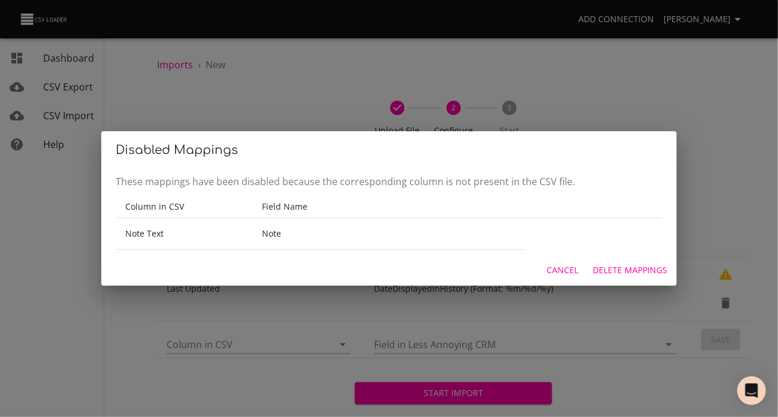
click at [595, 278] on span "Delete Mappings" at bounding box center [630, 270] width 74 height 15
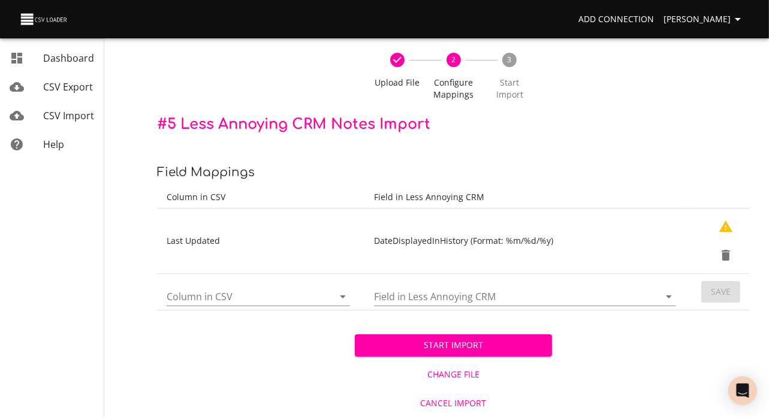
scroll to position [96, 0]
click at [340, 295] on icon "Open" at bounding box center [343, 296] width 6 height 3
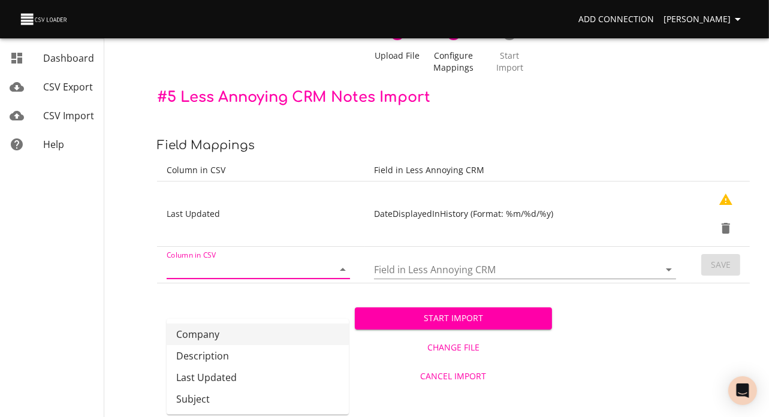
click at [243, 324] on li "Company" at bounding box center [258, 335] width 182 height 22
type input "Company"
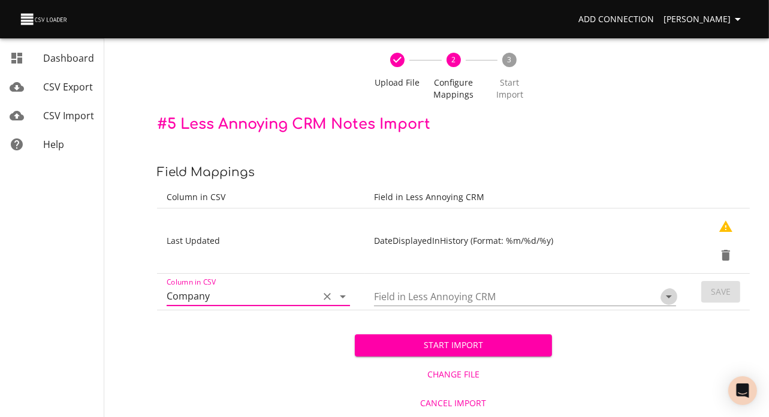
click at [666, 295] on icon "Open" at bounding box center [669, 296] width 6 height 3
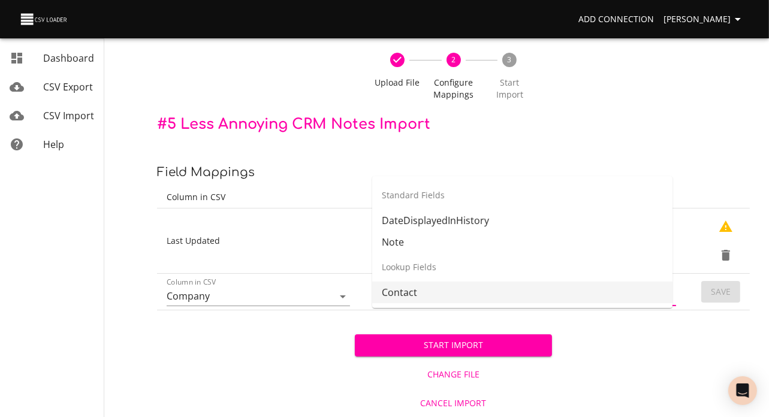
click at [493, 282] on li "Contact" at bounding box center [522, 293] width 300 height 22
type input "Contact"
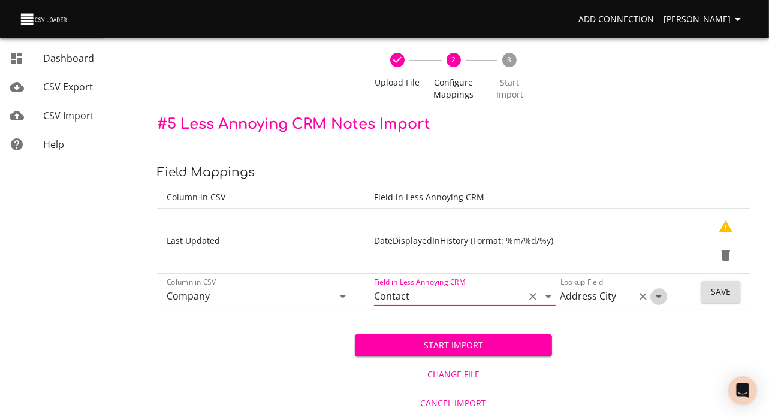
click at [654, 289] on icon "Open" at bounding box center [658, 296] width 14 height 14
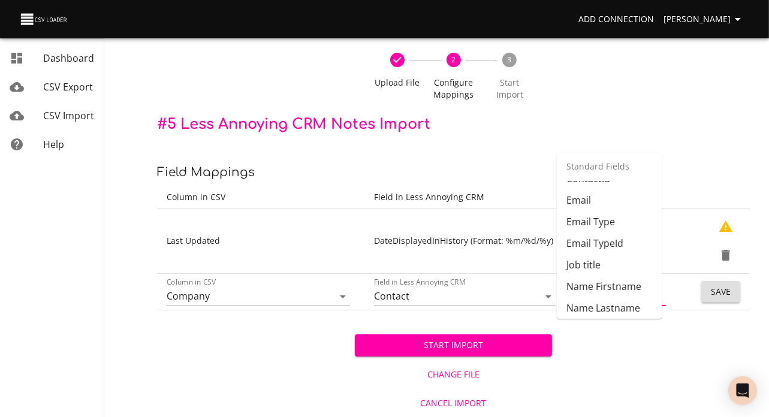
scroll to position [309, 0]
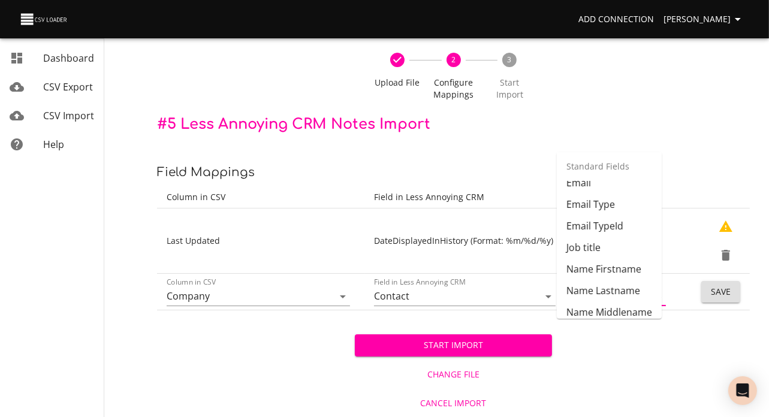
click at [612, 93] on li "Company Name" at bounding box center [609, 82] width 105 height 22
type input "Company Name"
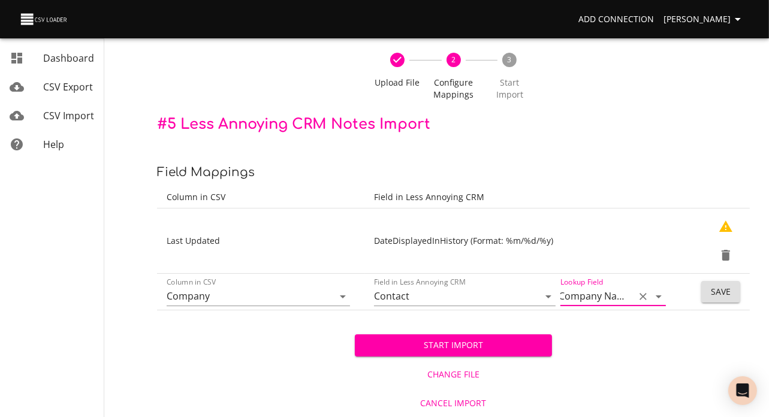
scroll to position [0, 0]
click at [720, 285] on span "Save" at bounding box center [721, 292] width 20 height 15
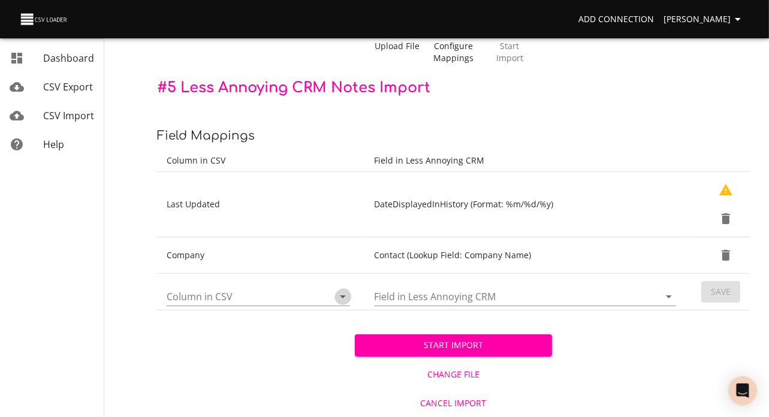
click at [343, 304] on icon "Open" at bounding box center [343, 296] width 14 height 14
click at [297, 294] on li "Subject" at bounding box center [258, 293] width 182 height 22
type input "Subject"
click at [666, 298] on icon "Open" at bounding box center [669, 296] width 6 height 3
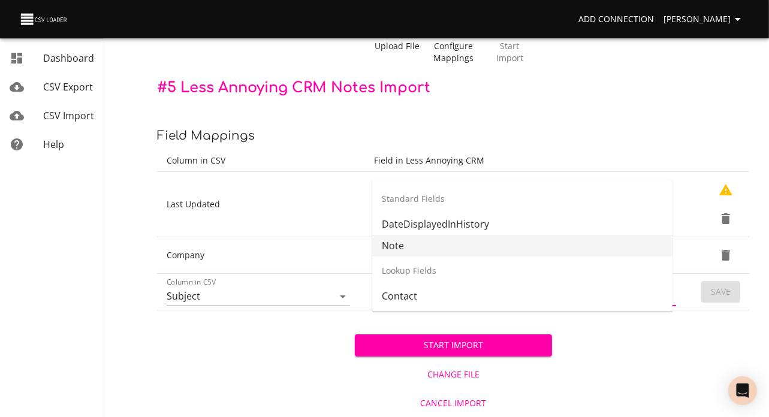
click at [479, 238] on li "Note" at bounding box center [522, 246] width 300 height 22
type input "Note"
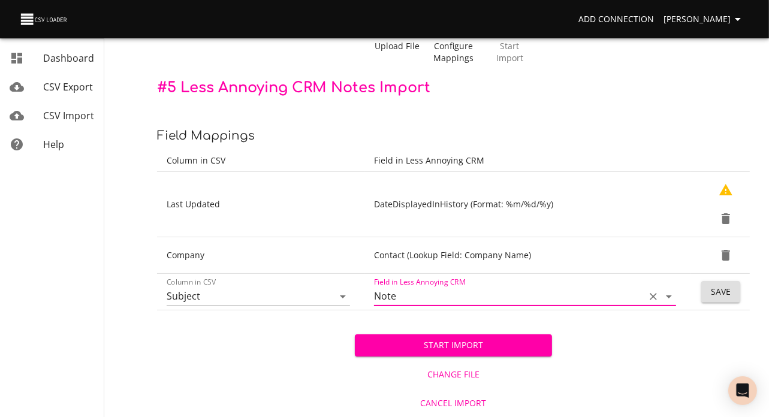
click at [719, 300] on span "Save" at bounding box center [721, 292] width 20 height 15
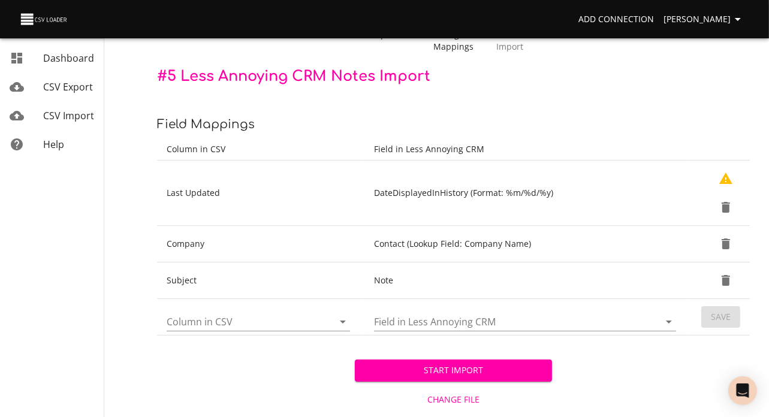
click at [337, 329] on icon "Open" at bounding box center [343, 322] width 14 height 14
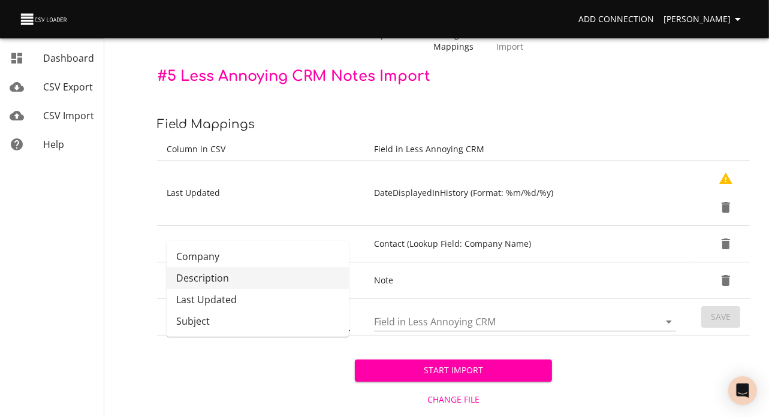
click at [230, 285] on li "Description" at bounding box center [258, 278] width 182 height 22
type input "Description"
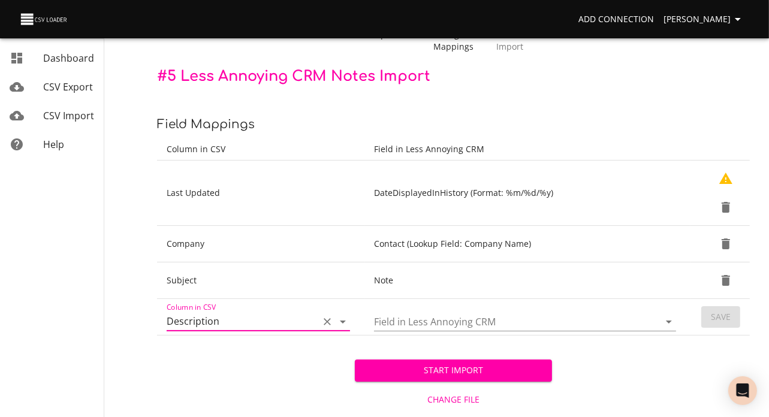
click at [664, 329] on icon "Open" at bounding box center [669, 322] width 14 height 14
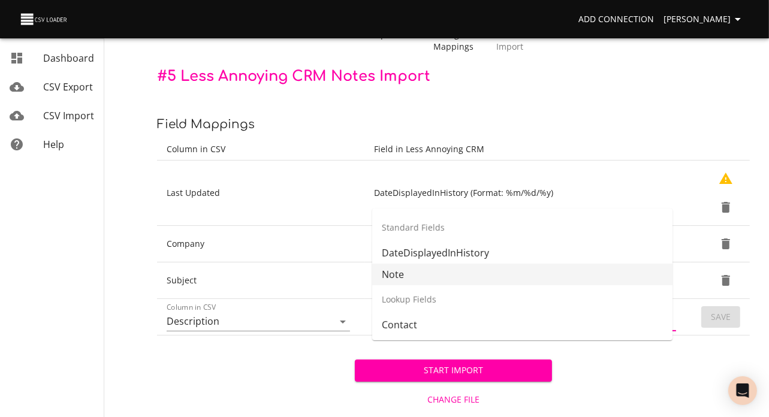
click at [408, 273] on li "Note" at bounding box center [522, 275] width 300 height 22
type input "Note"
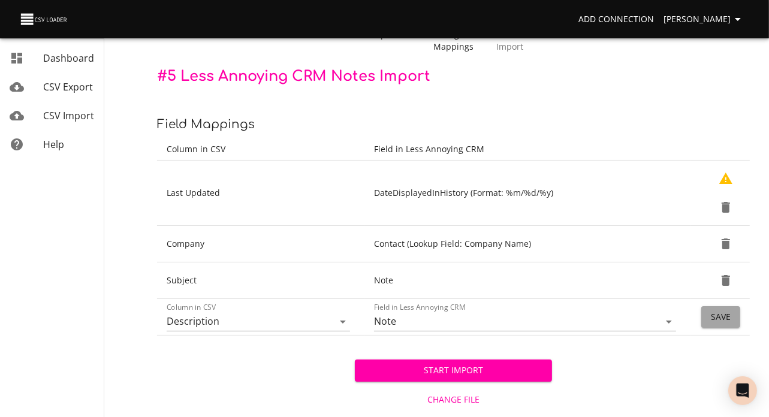
click at [722, 325] on span "Save" at bounding box center [721, 317] width 20 height 15
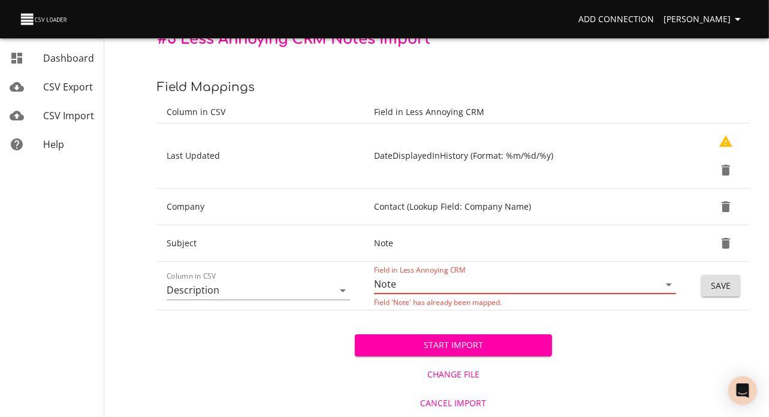
scroll to position [171, 0]
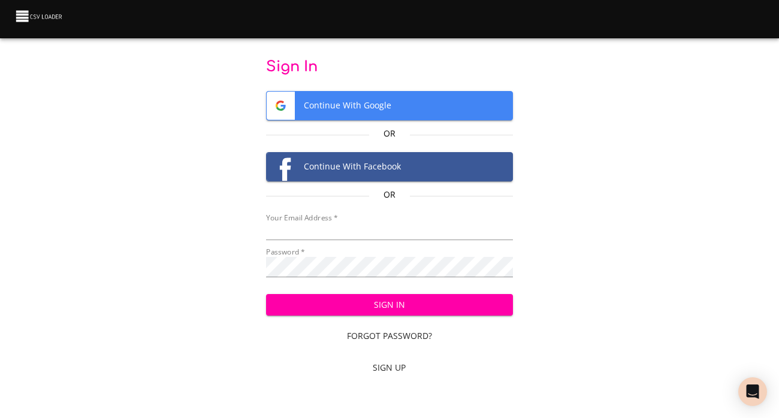
type input "cvanderhoof@breakingthecycle.com"
click at [384, 313] on span "Sign In" at bounding box center [390, 305] width 228 height 15
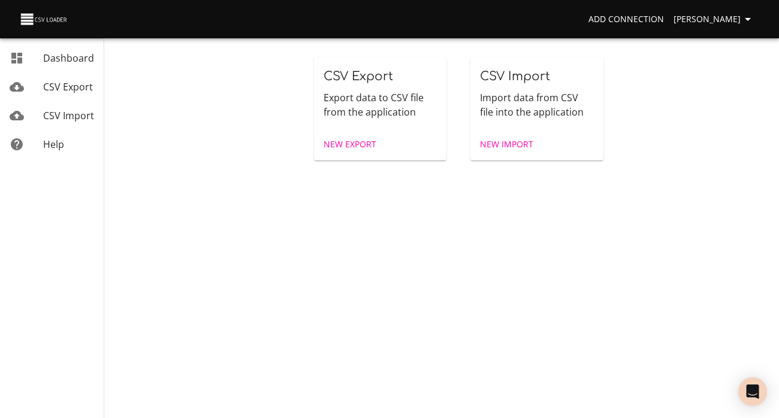
click at [532, 152] on span "New Import" at bounding box center [506, 144] width 53 height 15
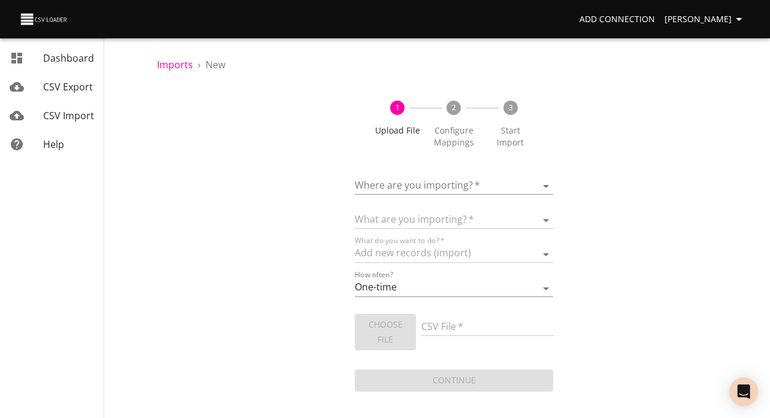
click at [532, 201] on body "Add Connection Carole Vanderhoof Dashboard CSV Export CSV Import Help Imports ›…" at bounding box center [385, 209] width 770 height 418
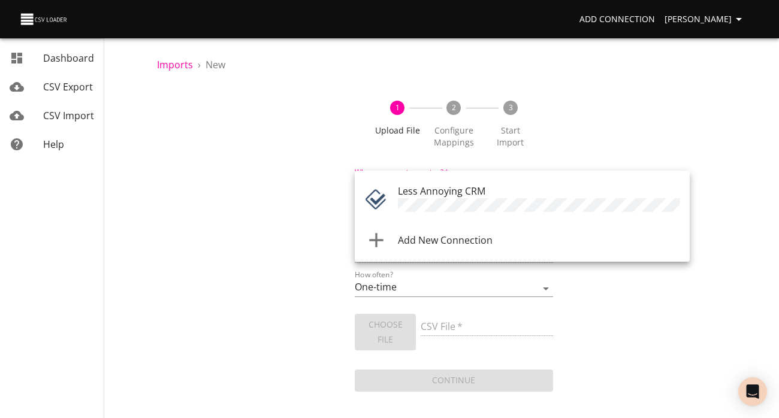
click at [533, 200] on div "Less Annoying CRM" at bounding box center [539, 199] width 282 height 31
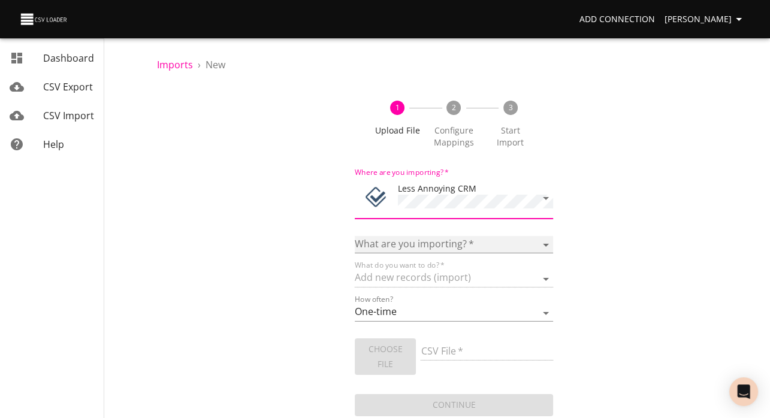
click at [527, 254] on select "Notes Tasks" at bounding box center [454, 244] width 198 height 17
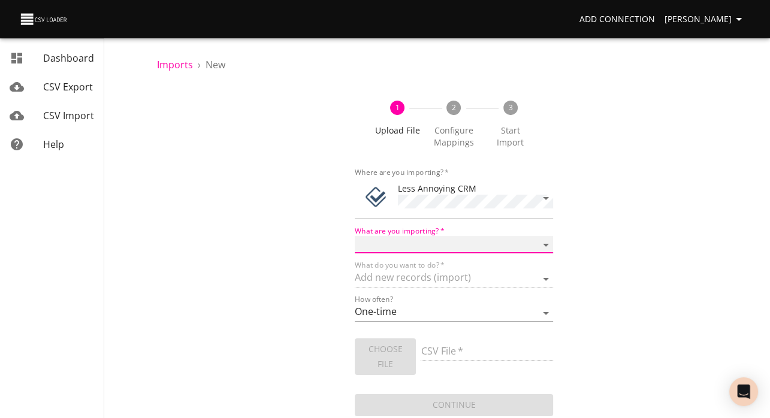
select select "notes"
click at [355, 251] on select "Notes Tasks" at bounding box center [454, 244] width 198 height 17
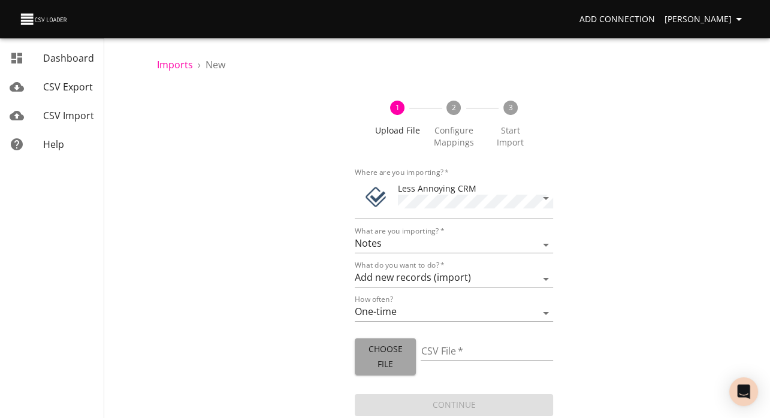
click at [391, 372] on span "Choose File" at bounding box center [385, 356] width 42 height 29
type input "Company Subgrid Notes date textjoin.xlsx"
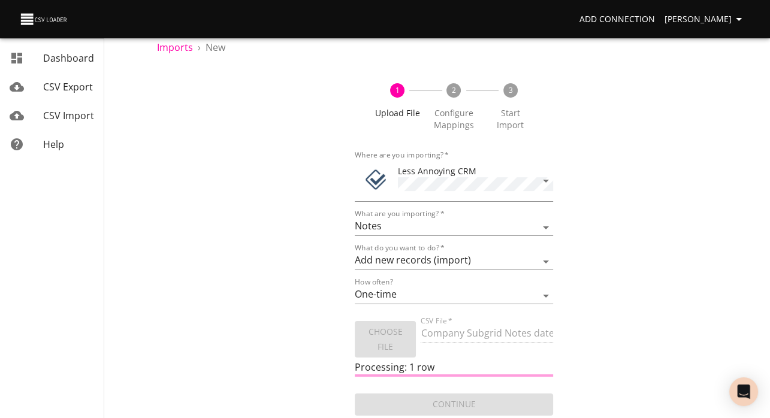
scroll to position [55, 0]
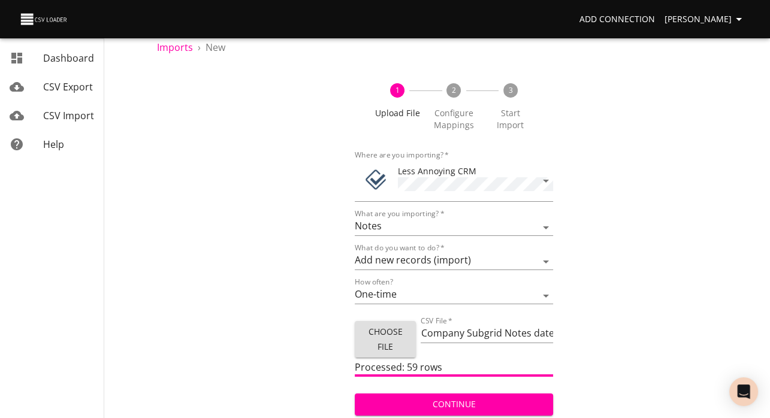
click at [448, 403] on span "Continue" at bounding box center [453, 404] width 179 height 15
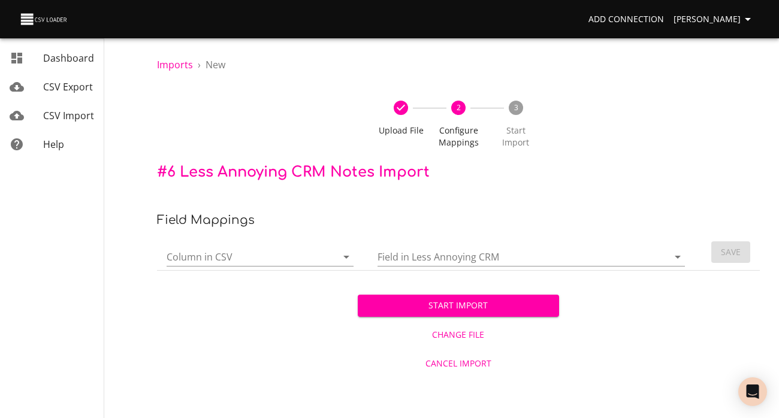
click at [345, 259] on icon "Open" at bounding box center [346, 257] width 6 height 3
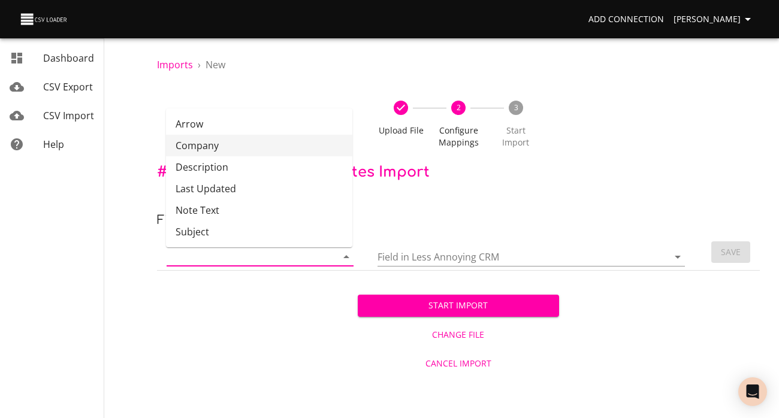
click at [267, 150] on li "Company" at bounding box center [259, 146] width 186 height 22
type input "Company"
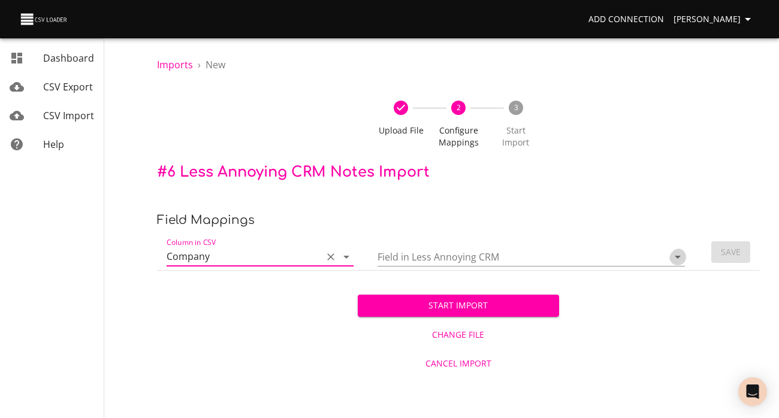
click at [675, 259] on icon "Open" at bounding box center [678, 257] width 6 height 3
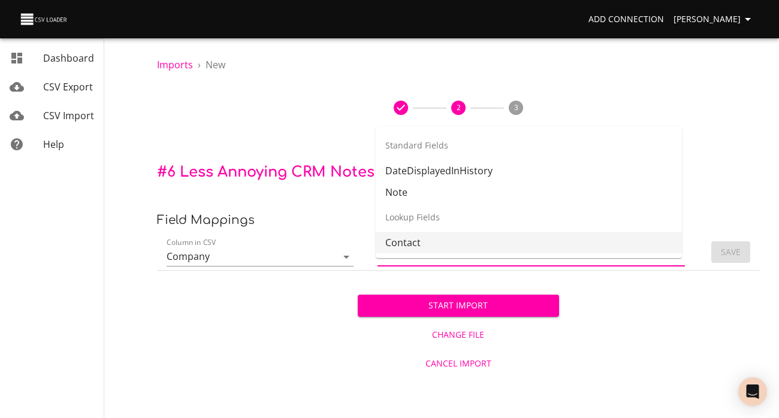
click at [493, 252] on li "Contact" at bounding box center [529, 243] width 306 height 22
type input "Contact"
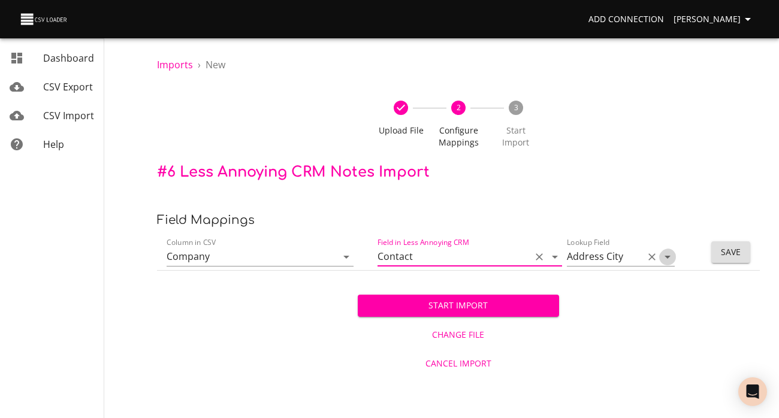
click at [665, 259] on icon "Open" at bounding box center [668, 257] width 6 height 3
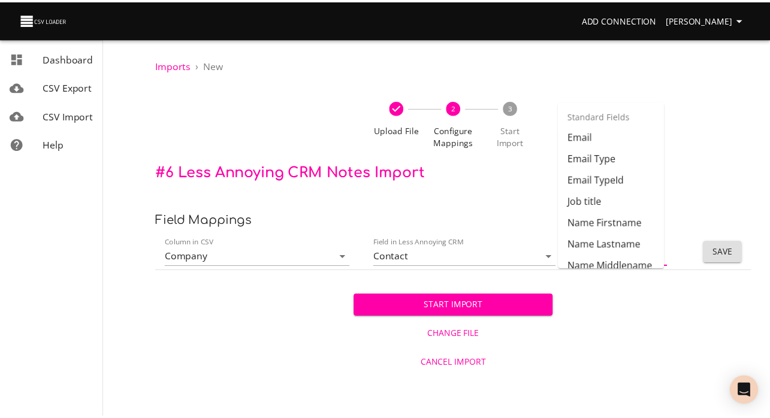
scroll to position [301, 0]
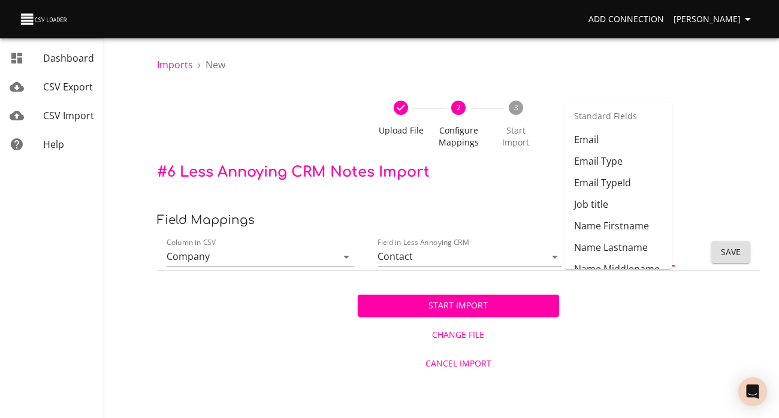
click at [595, 50] on li "Company Name" at bounding box center [618, 39] width 107 height 22
type input "Company Name"
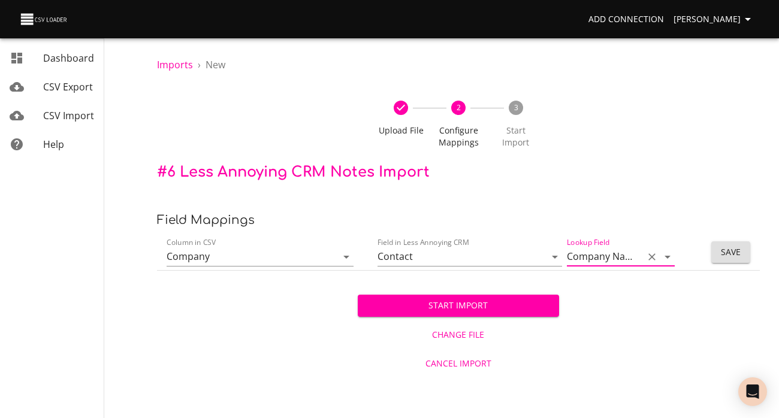
click at [726, 260] on span "Save" at bounding box center [731, 252] width 20 height 15
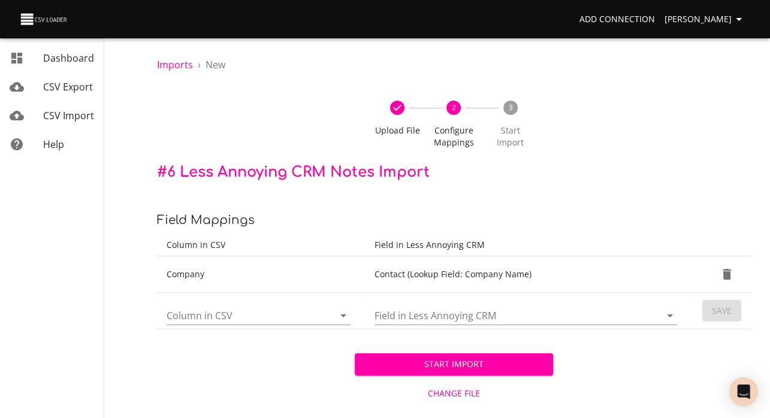
click at [340, 323] on icon "Open" at bounding box center [343, 316] width 14 height 14
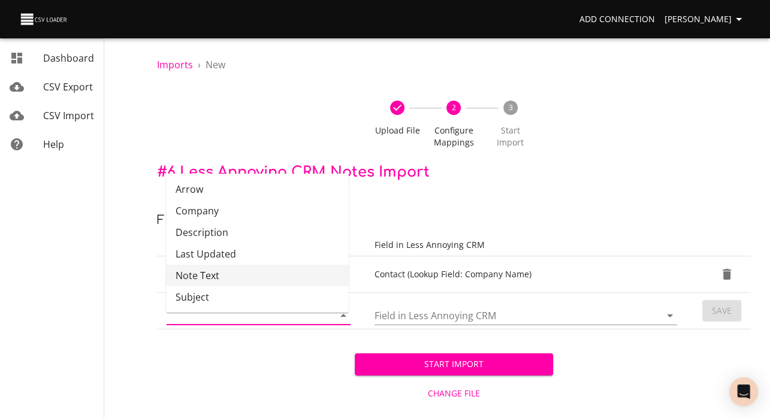
click at [273, 286] on li "Note Text" at bounding box center [257, 276] width 183 height 22
type input "Note Text"
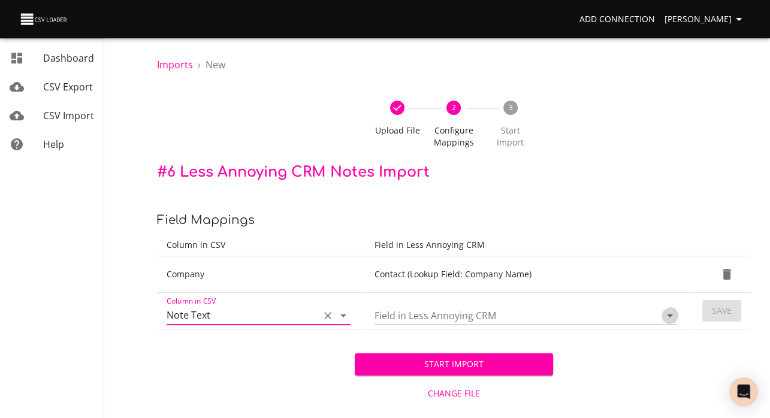
click at [667, 318] on icon "Open" at bounding box center [670, 316] width 6 height 3
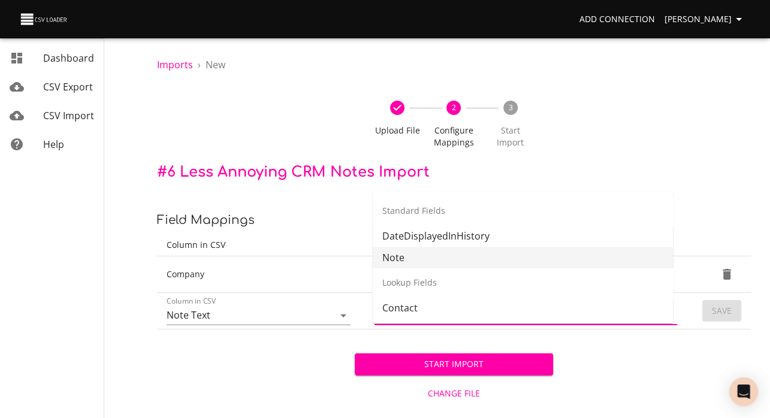
click at [421, 257] on li "Note" at bounding box center [523, 258] width 300 height 22
type input "Note"
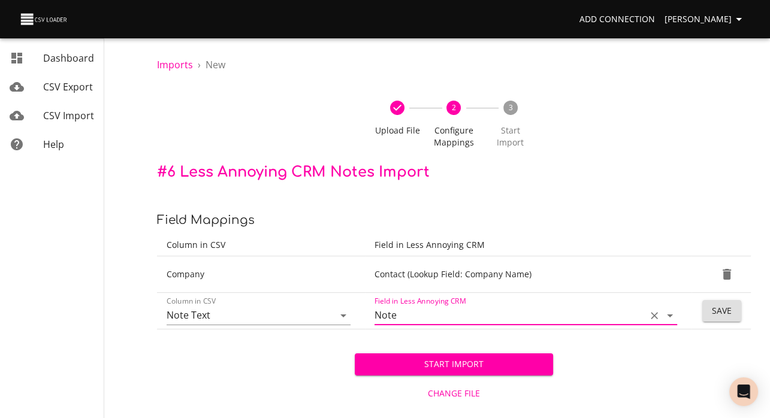
click at [732, 322] on button "Save" at bounding box center [721, 311] width 39 height 22
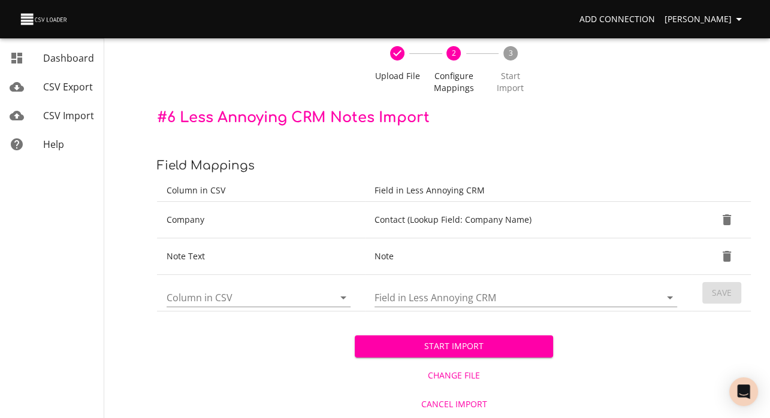
scroll to position [102, 0]
click at [340, 297] on icon "Open" at bounding box center [343, 298] width 6 height 3
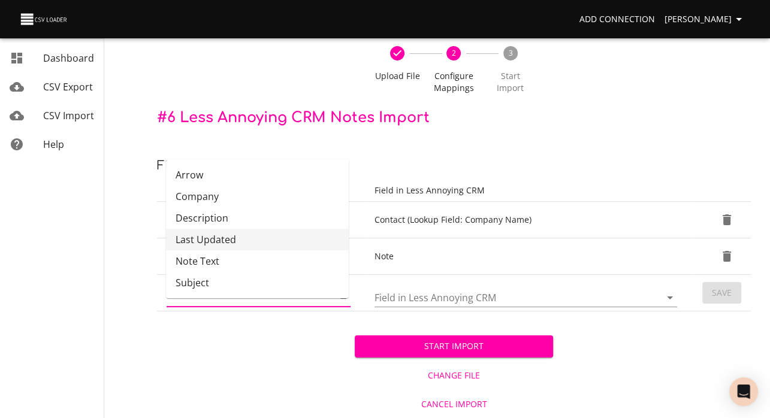
click at [243, 229] on li "Last Updated" at bounding box center [257, 240] width 183 height 22
type input "Last Updated"
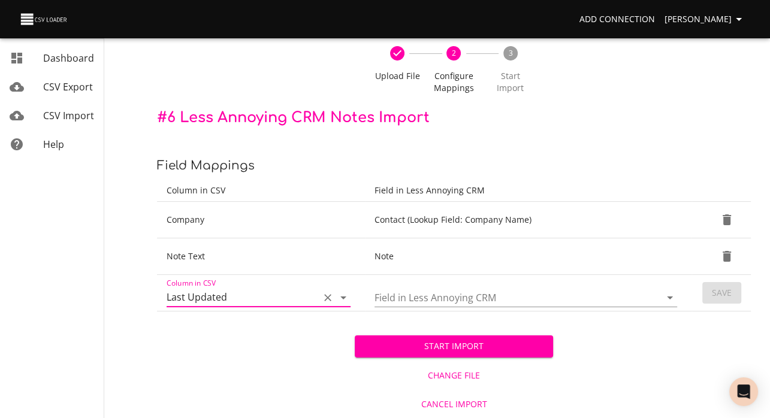
click at [667, 297] on icon "Open" at bounding box center [670, 298] width 6 height 3
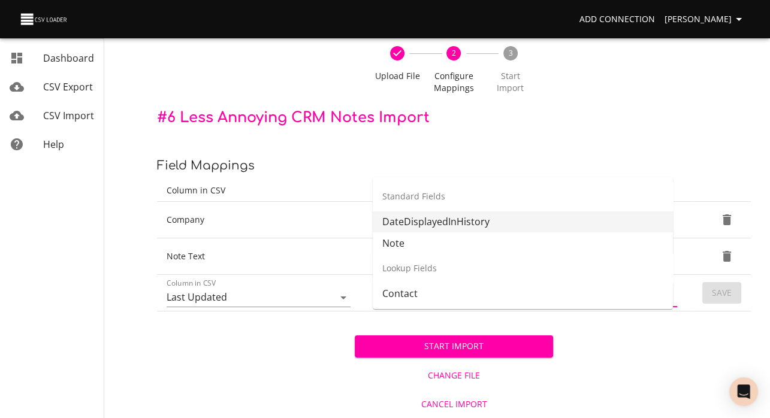
click at [492, 211] on li "DateDisplayedInHistory" at bounding box center [523, 222] width 300 height 22
type input "DateDisplayedInHistory"
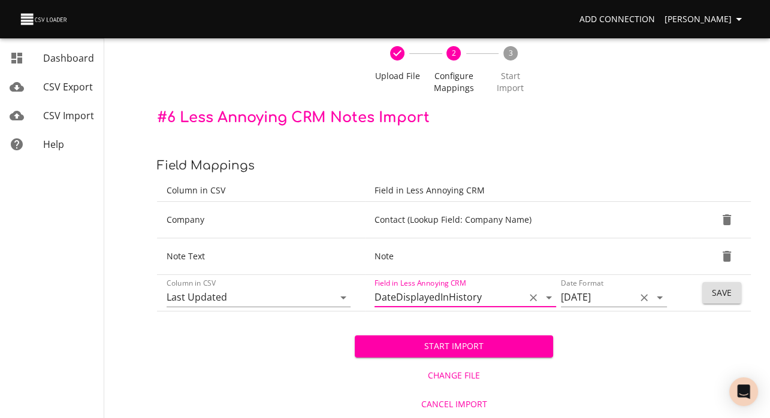
click at [657, 297] on icon "Open" at bounding box center [660, 298] width 6 height 3
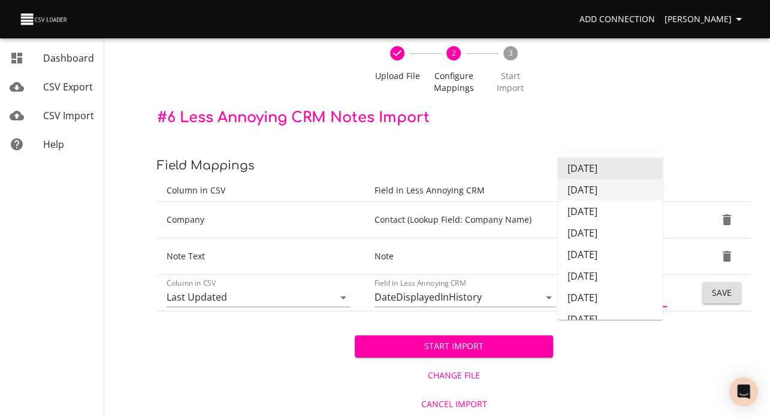
click at [614, 179] on li "12/31/17" at bounding box center [610, 190] width 105 height 22
type input "12/31/17"
click at [607, 179] on li "12/31/17" at bounding box center [610, 190] width 105 height 22
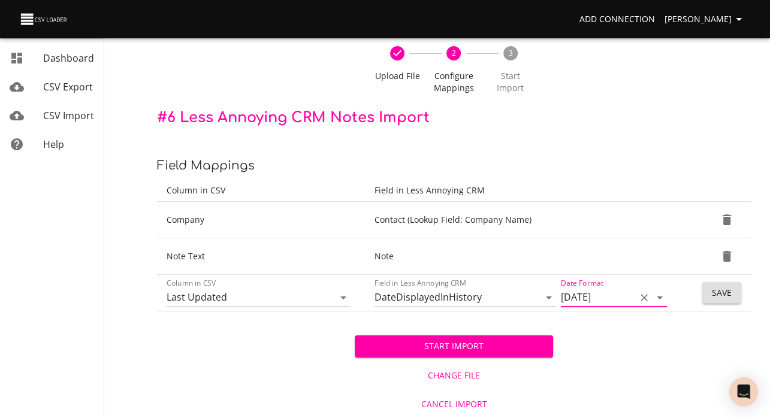
click at [714, 286] on span "Save" at bounding box center [722, 293] width 20 height 15
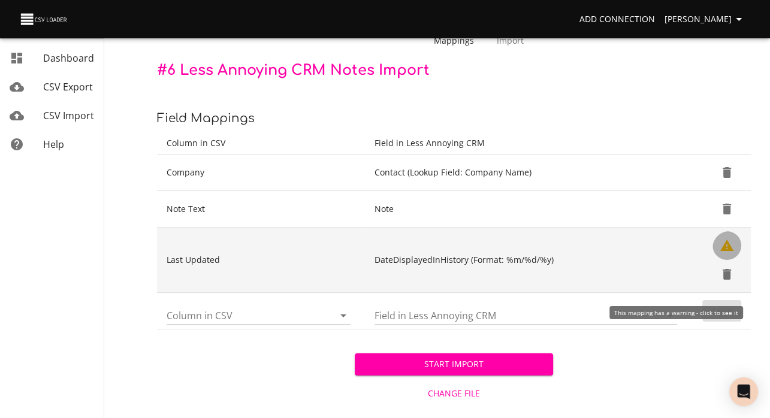
click at [725, 253] on icon "Show Warnings" at bounding box center [727, 246] width 14 height 14
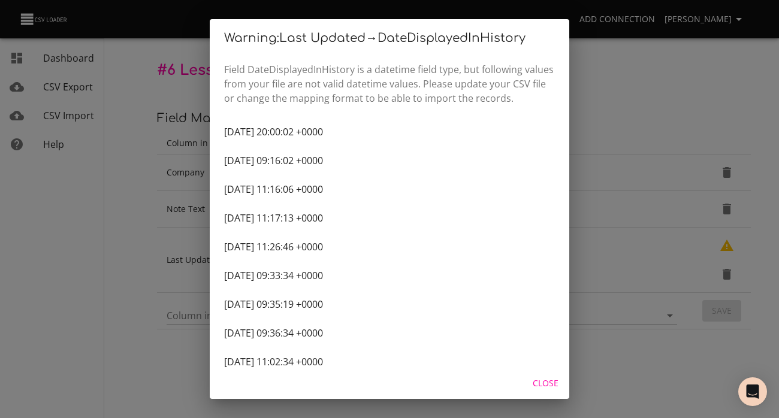
click at [542, 381] on span "Close" at bounding box center [545, 383] width 29 height 15
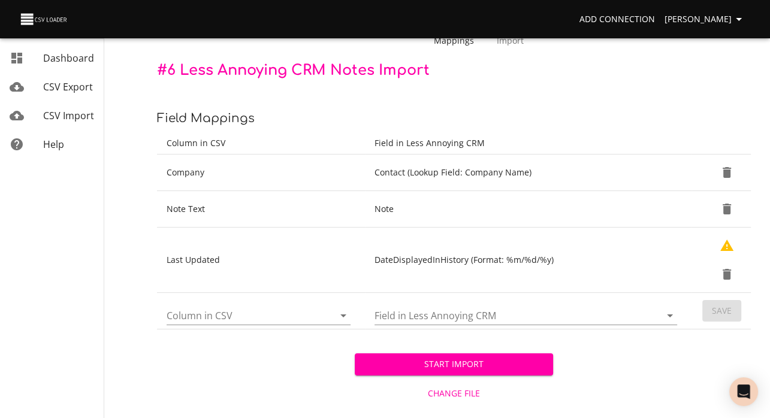
scroll to position [174, 0]
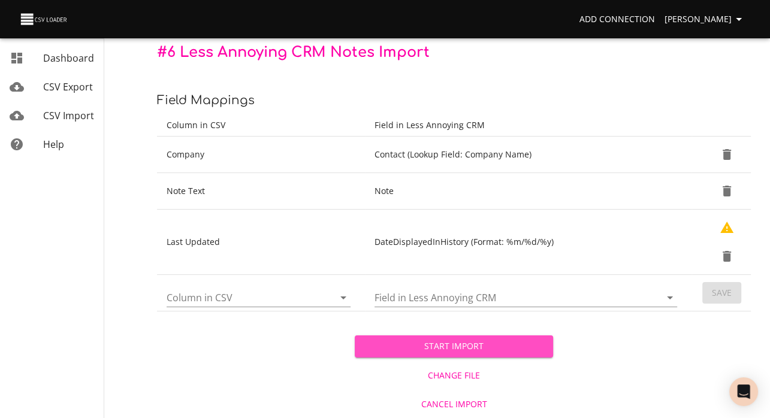
click at [476, 339] on span "Start Import" at bounding box center [453, 346] width 179 height 15
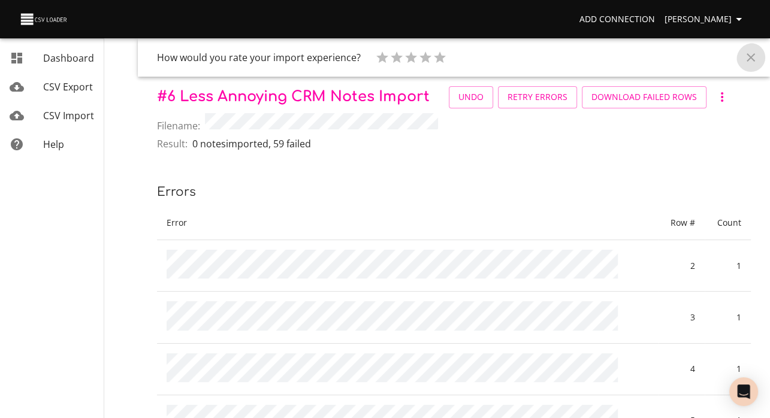
click at [749, 55] on icon "Close" at bounding box center [751, 57] width 14 height 14
